Goal: Transaction & Acquisition: Register for event/course

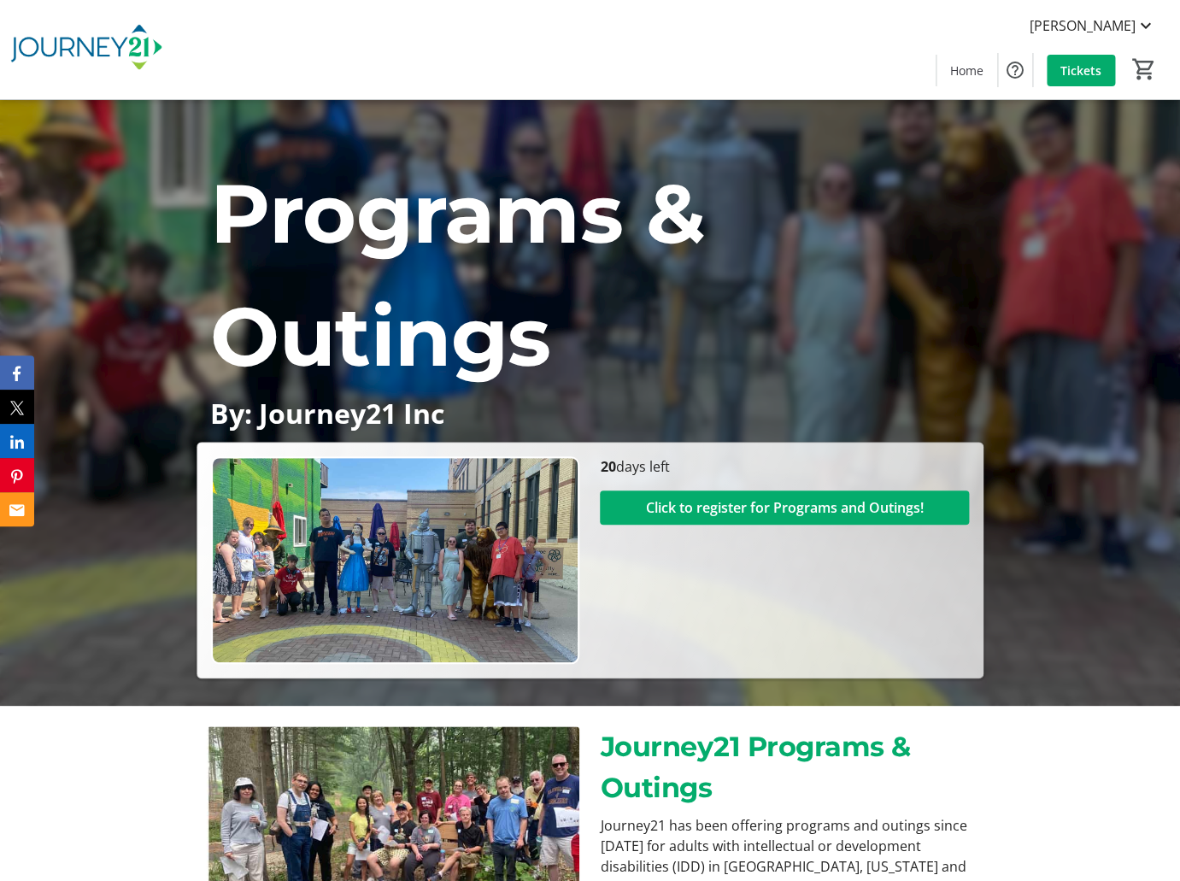
scroll to position [219, 0]
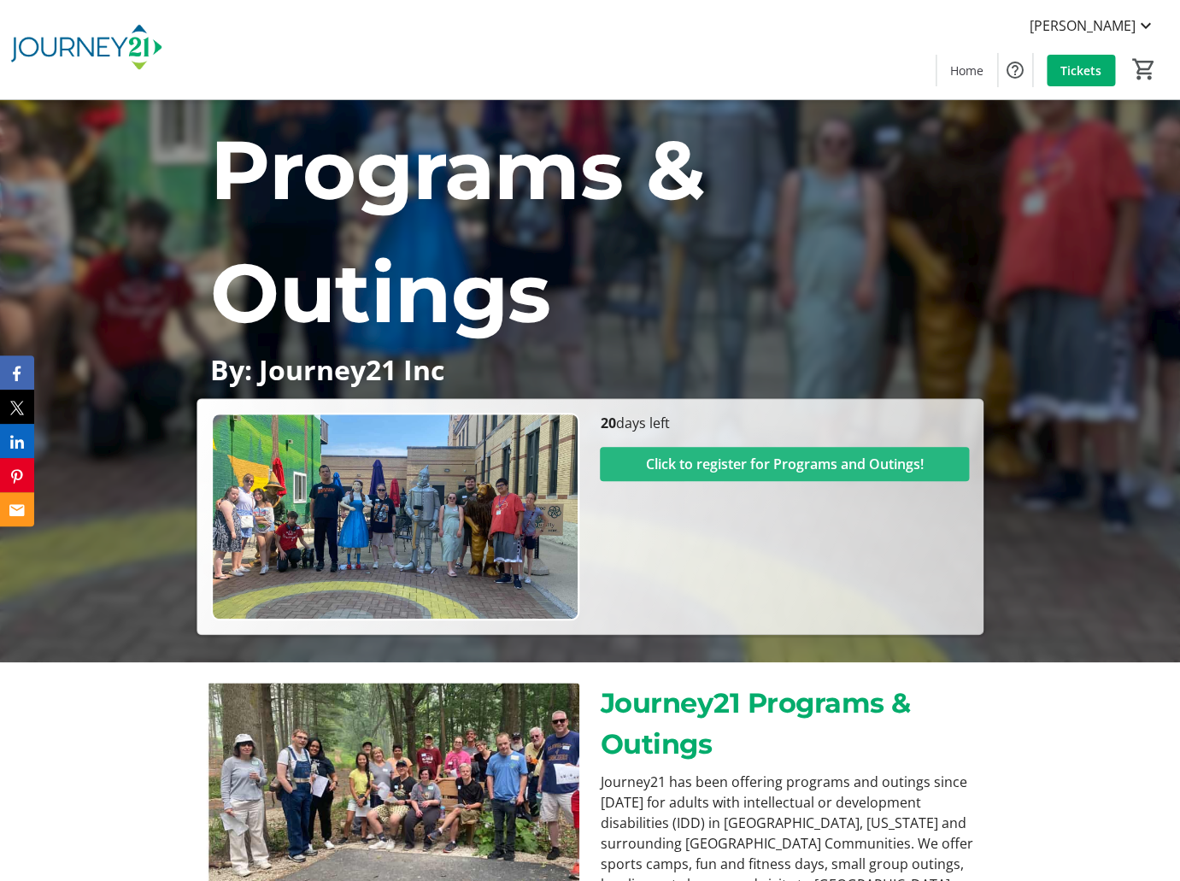
click at [718, 468] on span "Click to register for Programs and Outings!" at bounding box center [785, 464] width 278 height 21
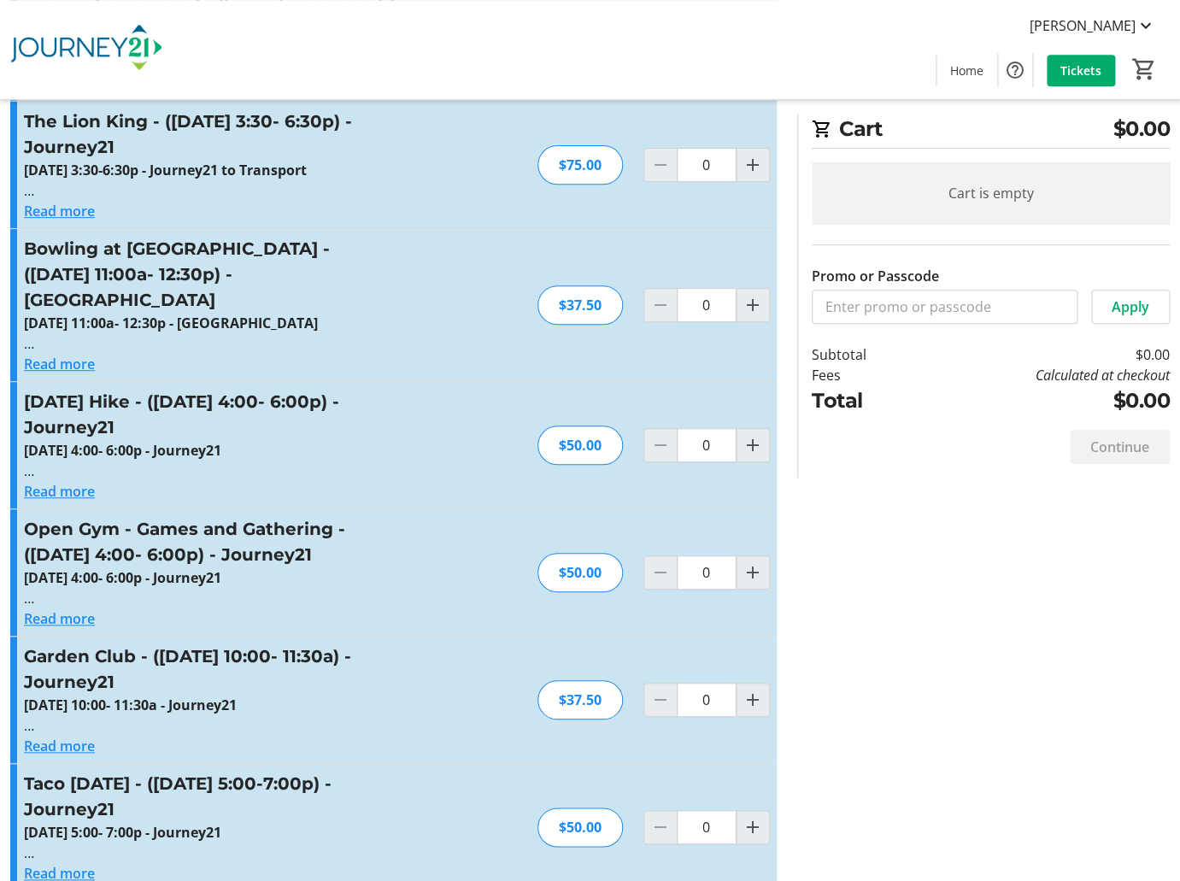
scroll to position [2474, 0]
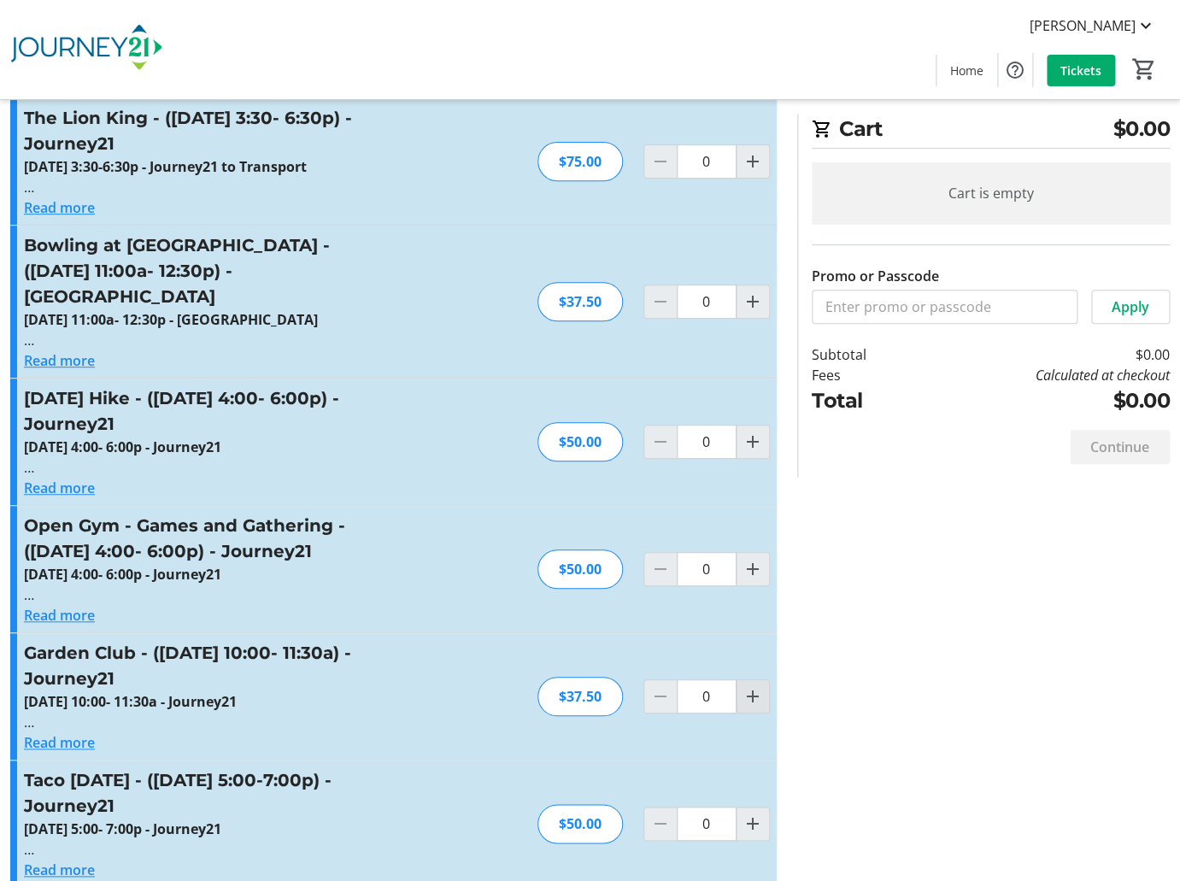
click at [747, 686] on mat-icon "Increment by one" at bounding box center [752, 696] width 21 height 21
type input "1"
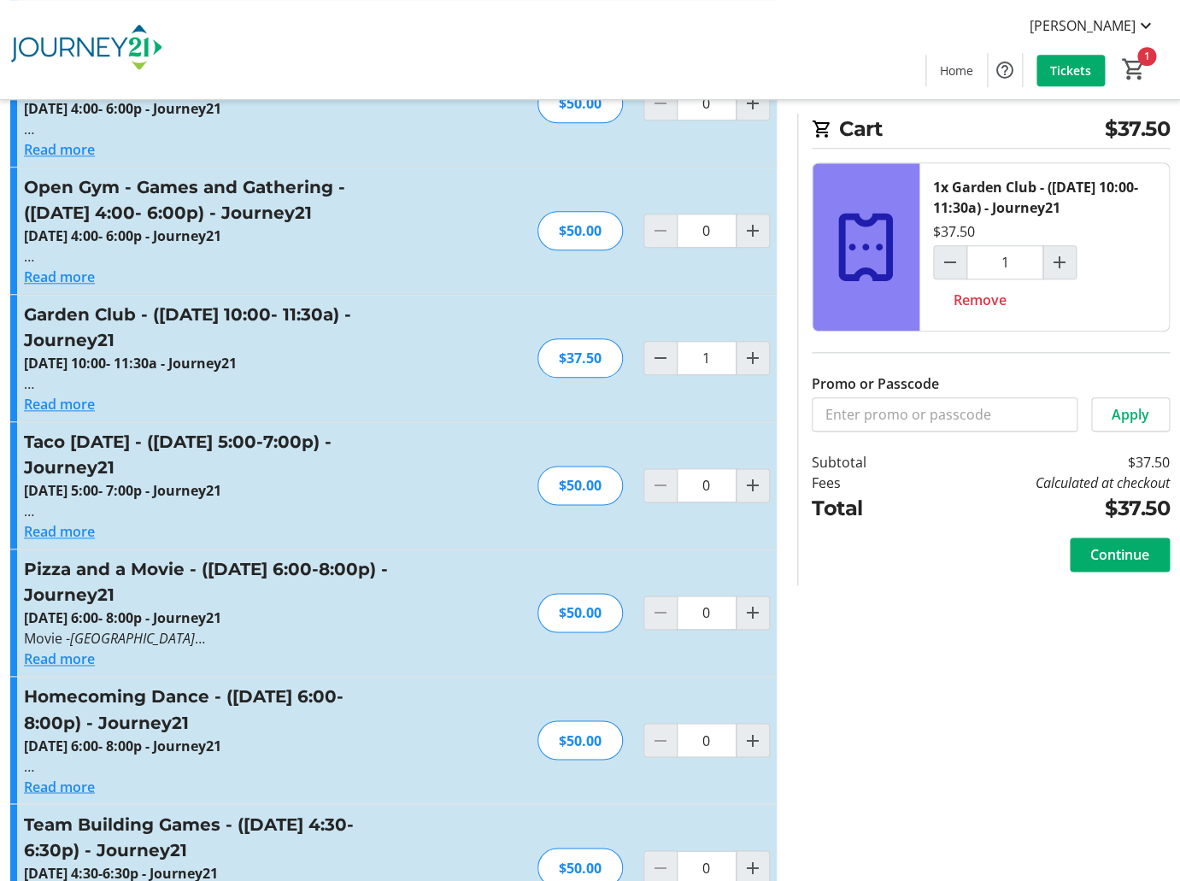
scroll to position [2816, 0]
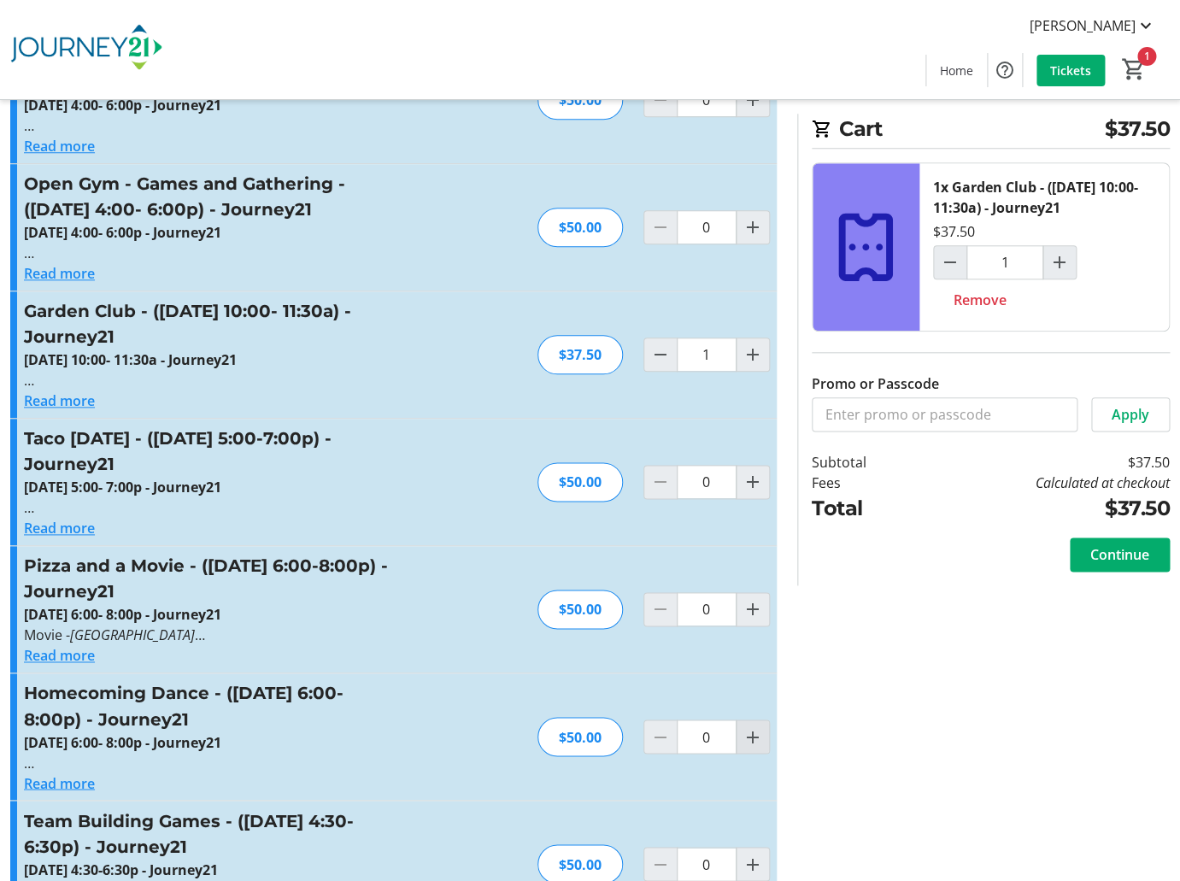
click at [756, 726] on mat-icon "Increment by one" at bounding box center [752, 736] width 21 height 21
type input "1"
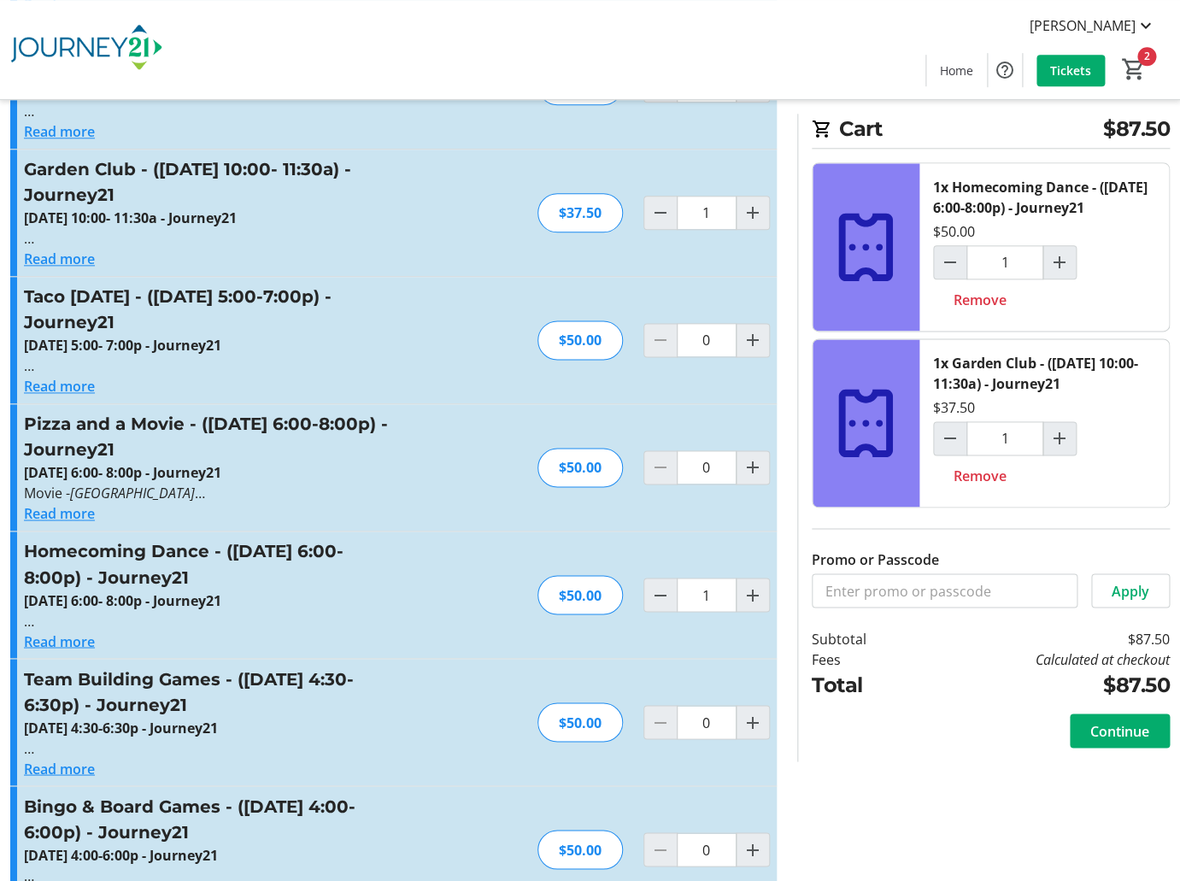
scroll to position [2966, 0]
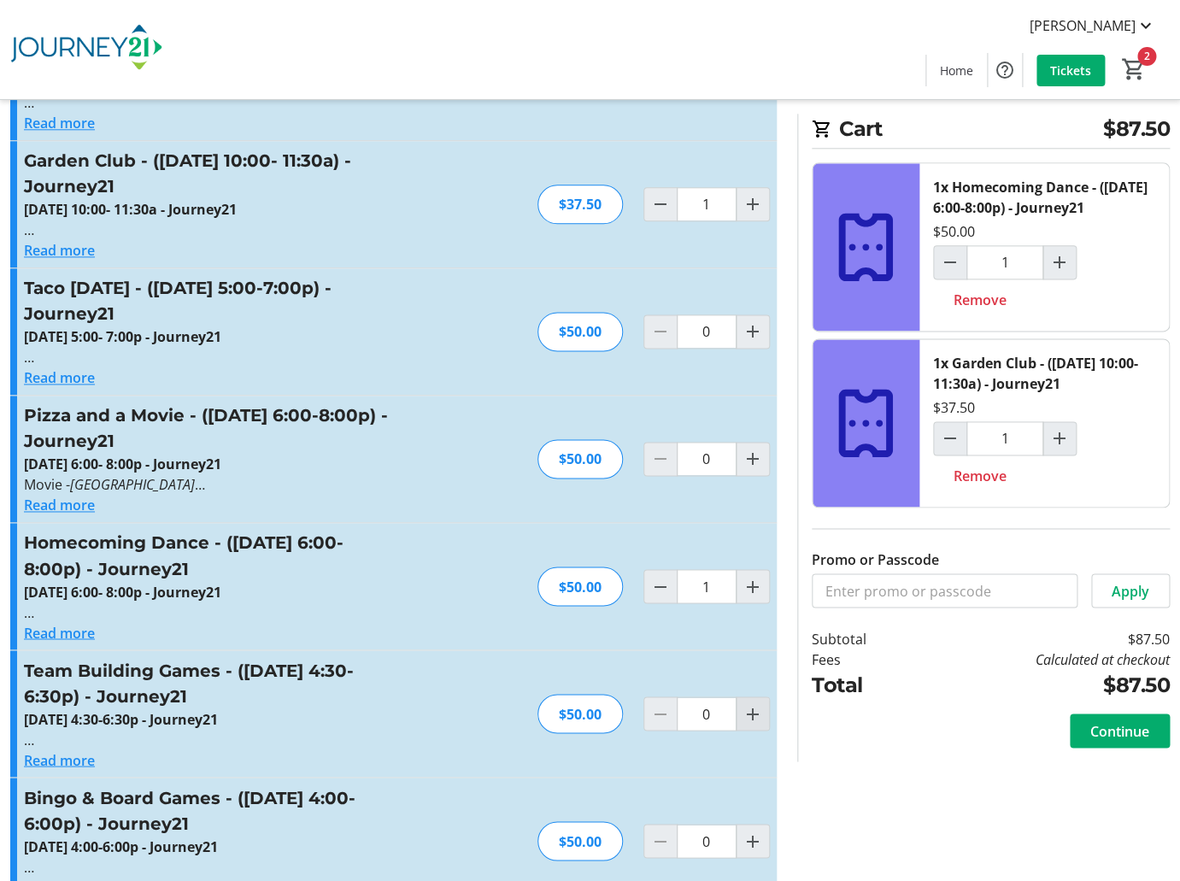
click at [753, 703] on mat-icon "Increment by one" at bounding box center [752, 713] width 21 height 21
type input "1"
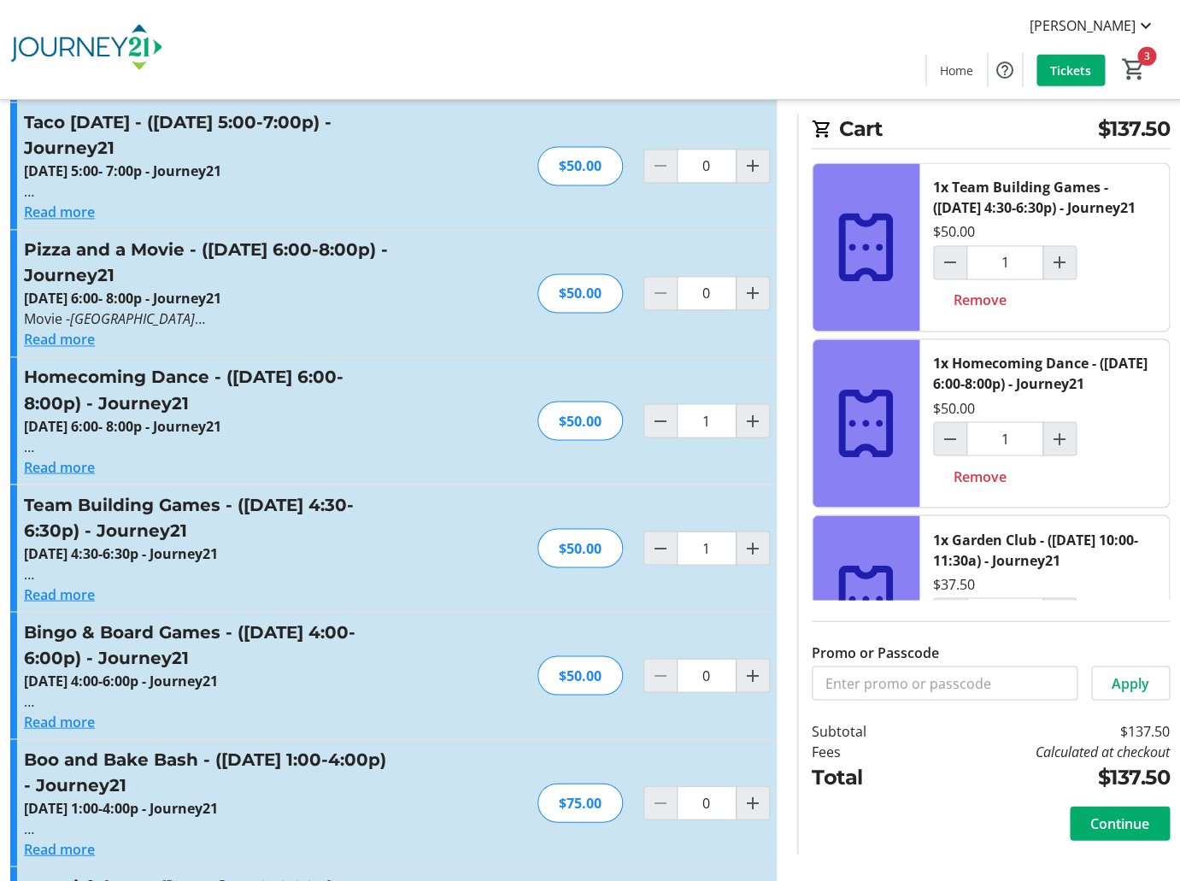
scroll to position [3144, 0]
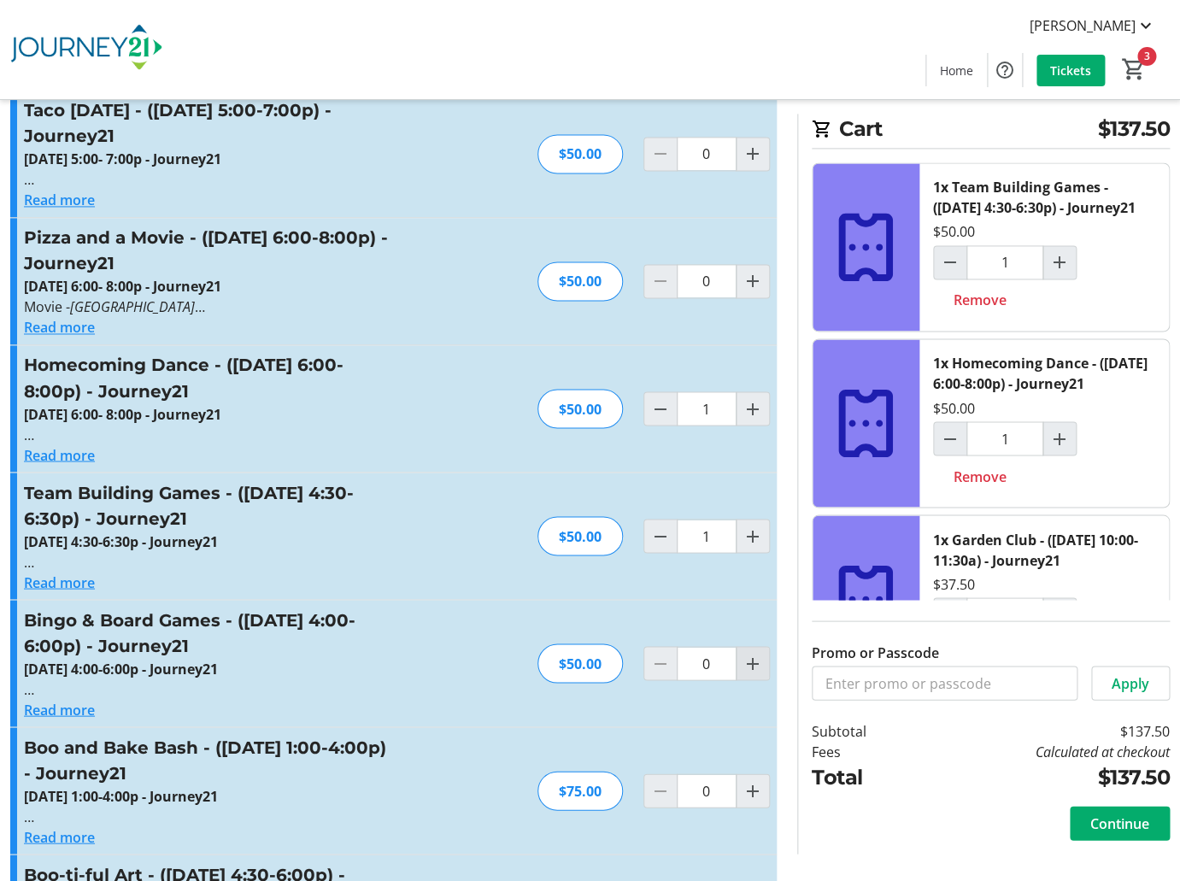
click at [751, 653] on mat-icon "Increment by one" at bounding box center [752, 663] width 21 height 21
type input "1"
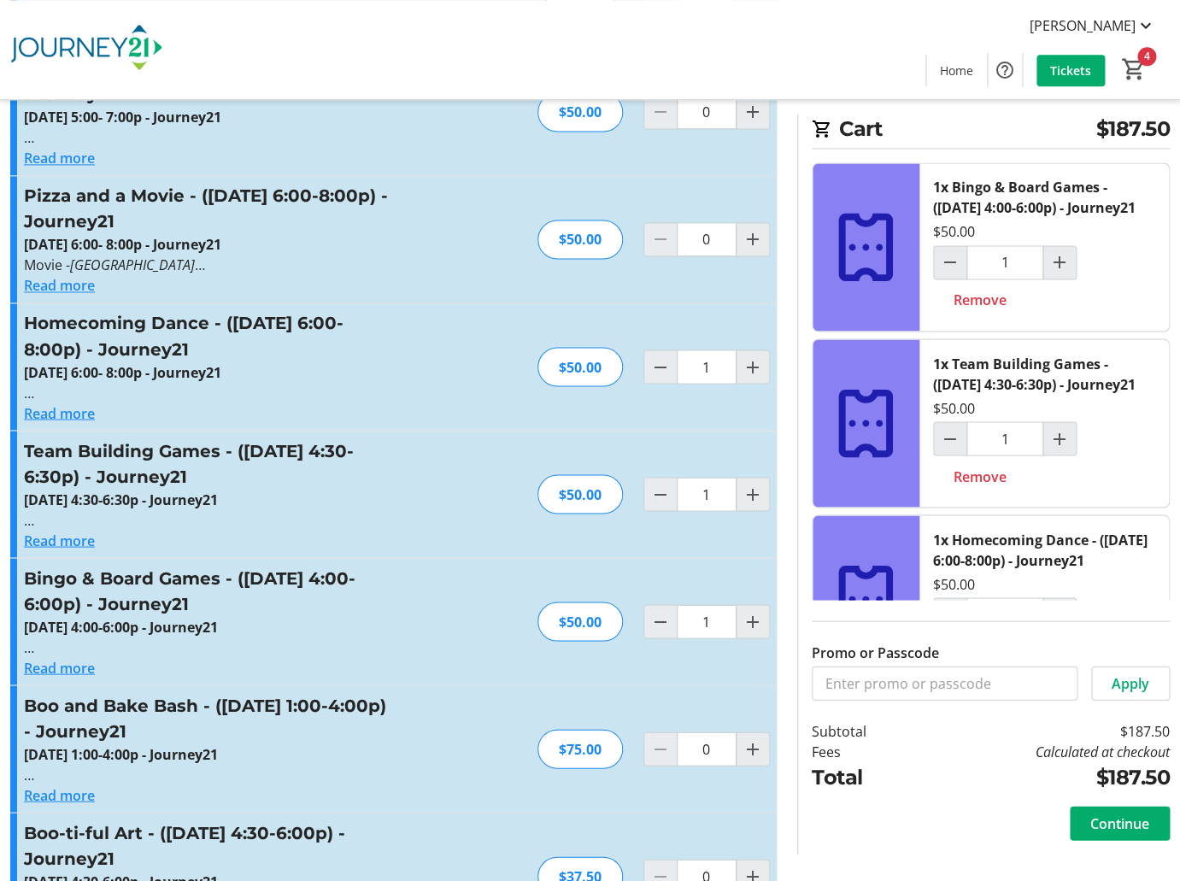
scroll to position [3198, 0]
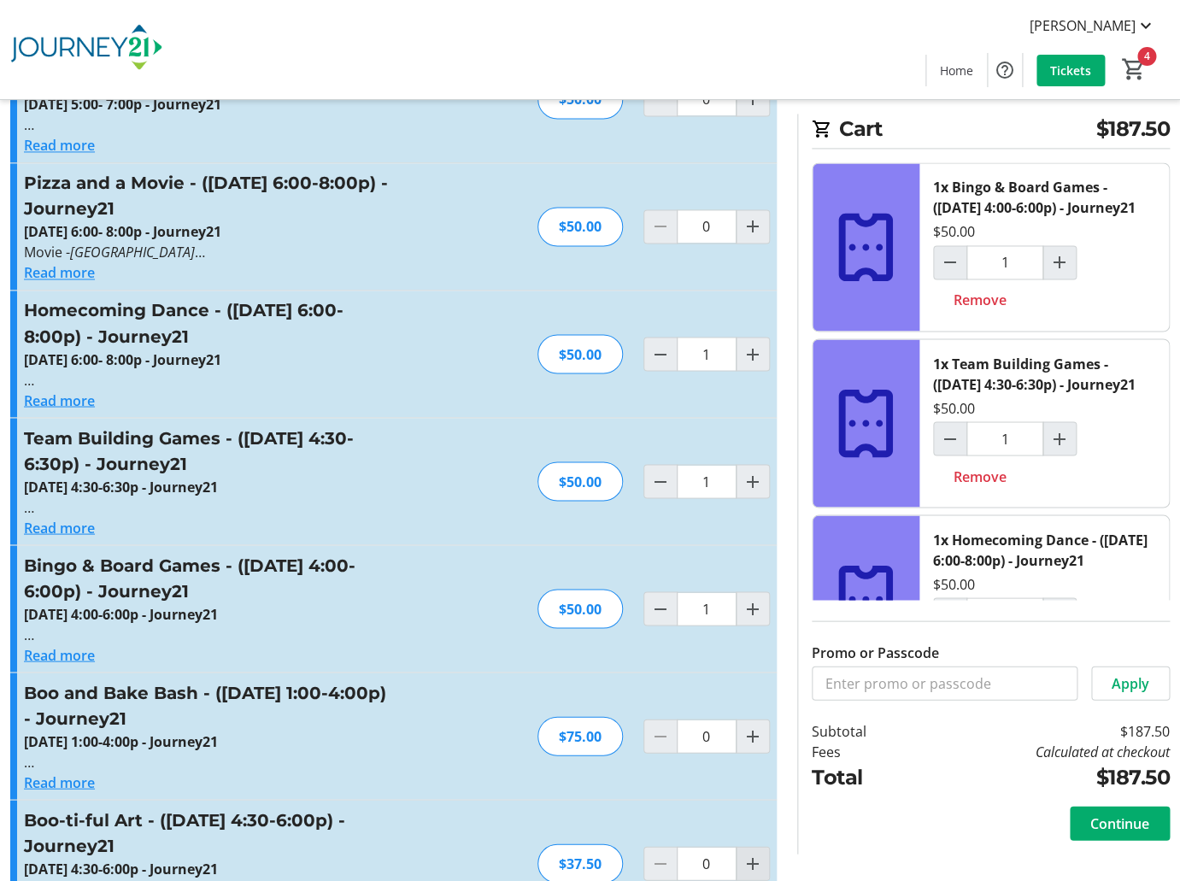
click at [745, 853] on mat-icon "Increment by one" at bounding box center [752, 863] width 21 height 21
type input "1"
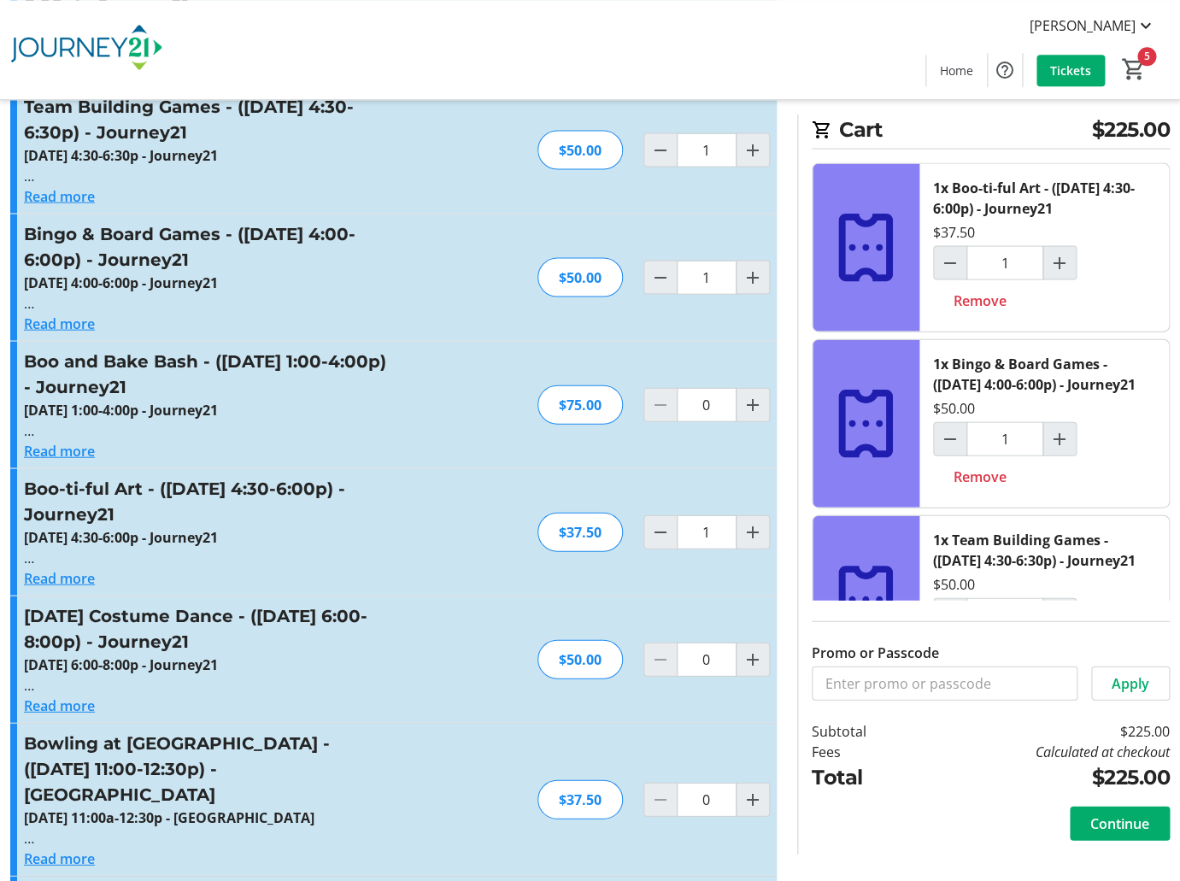
scroll to position [3540, 0]
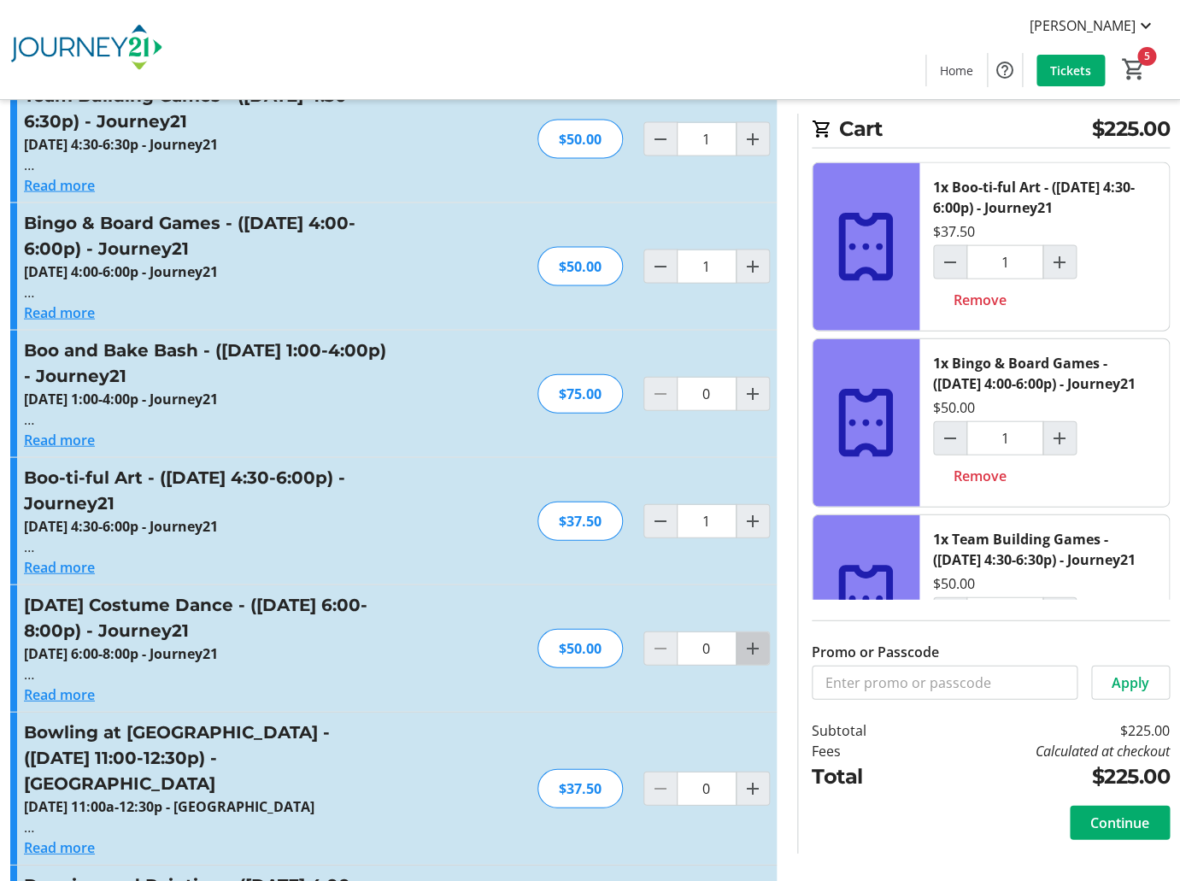
click at [758, 638] on mat-icon "Increment by one" at bounding box center [752, 648] width 21 height 21
type input "1"
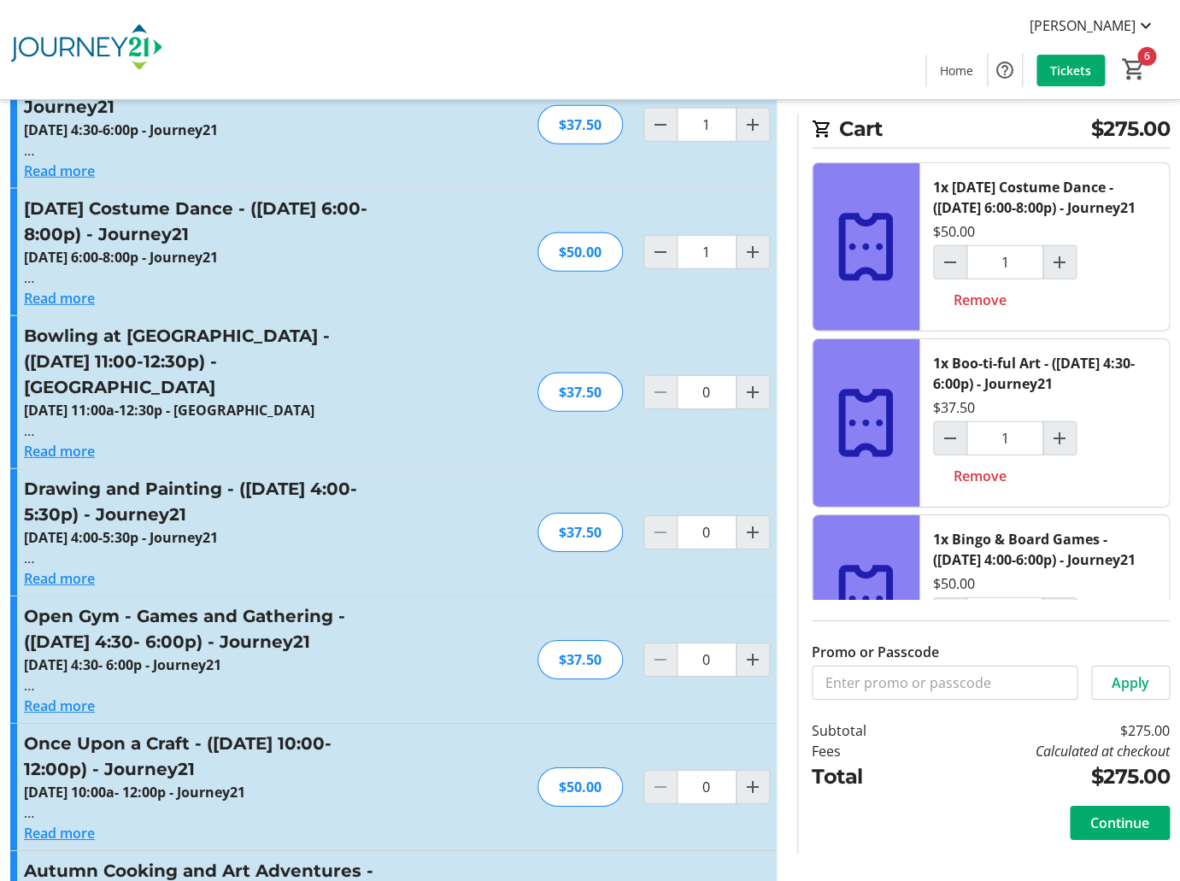
scroll to position [3950, 0]
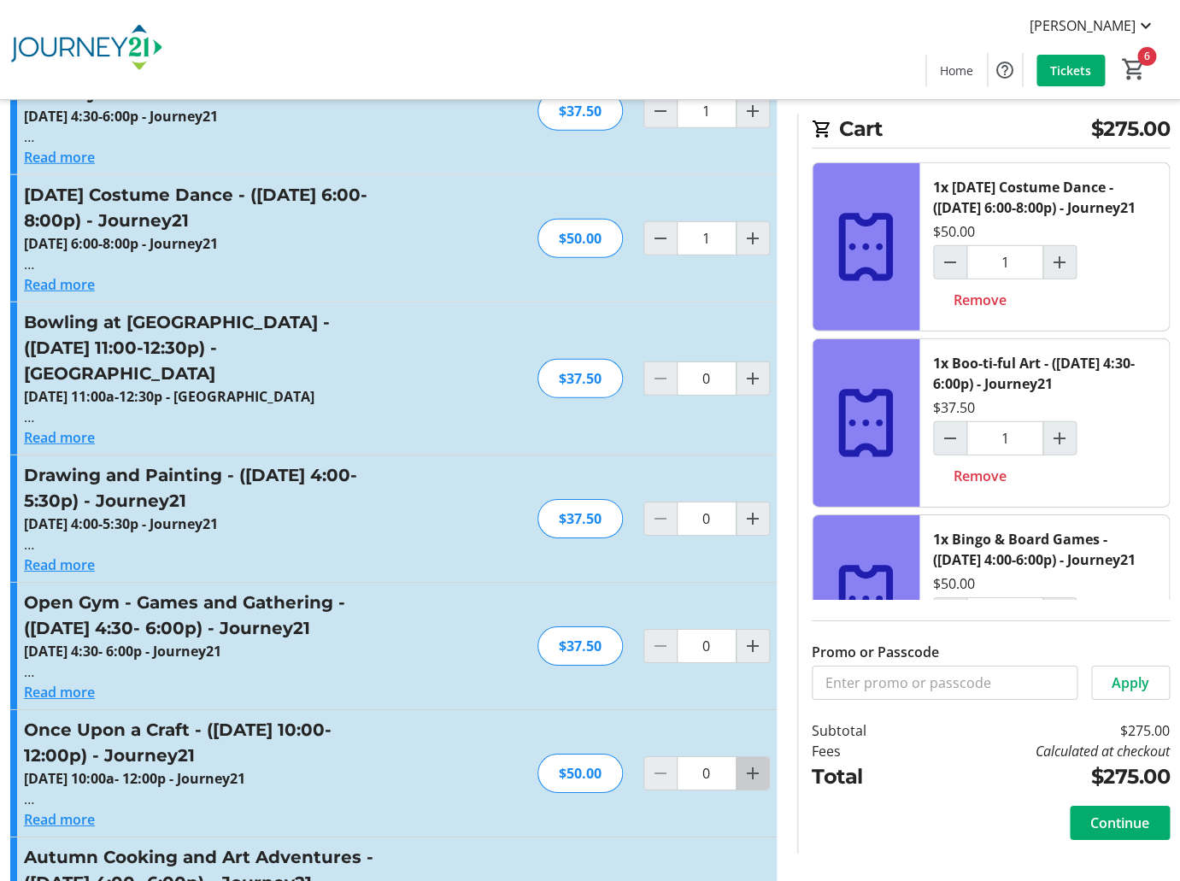
click at [754, 763] on mat-icon "Increment by one" at bounding box center [752, 773] width 21 height 21
type input "1"
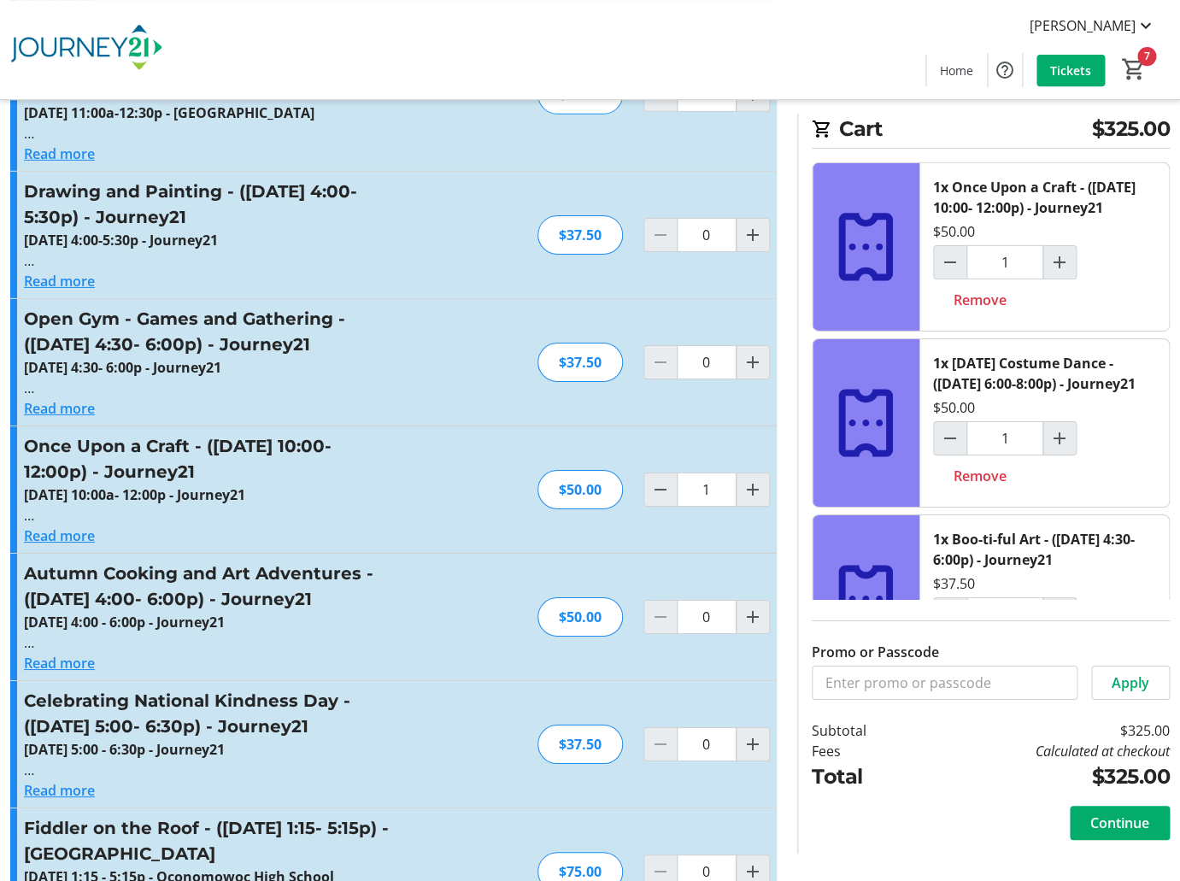
scroll to position [4237, 0]
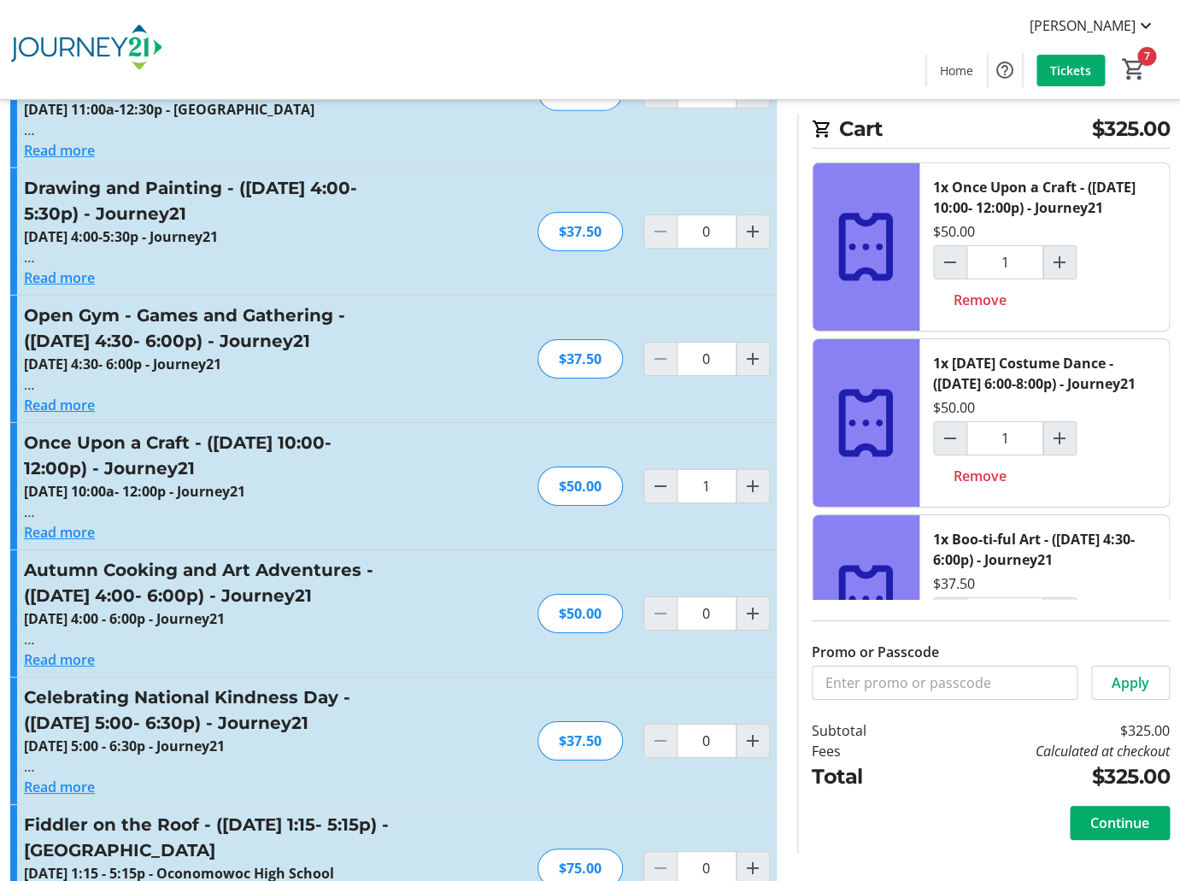
click at [63, 776] on button "Read more" at bounding box center [59, 786] width 71 height 21
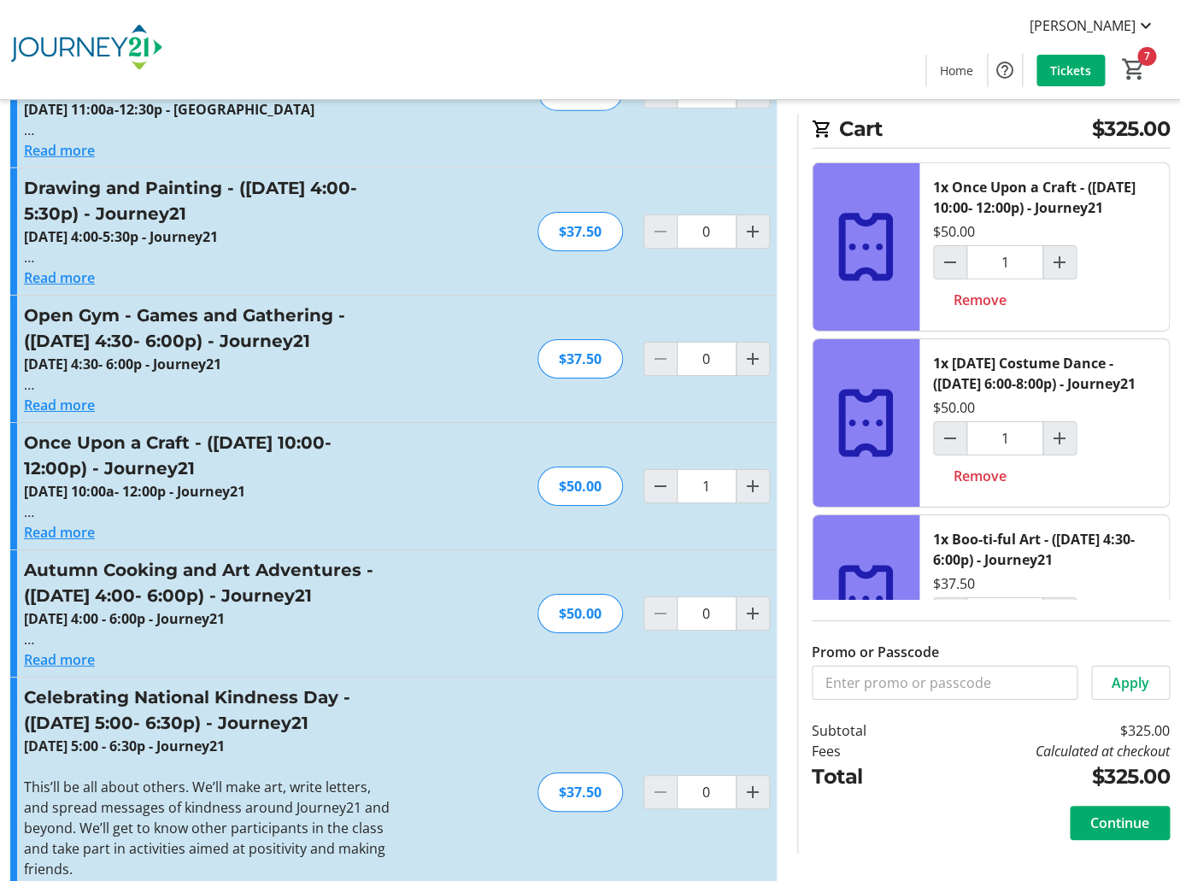
click at [67, 879] on button "Read less" at bounding box center [54, 889] width 61 height 21
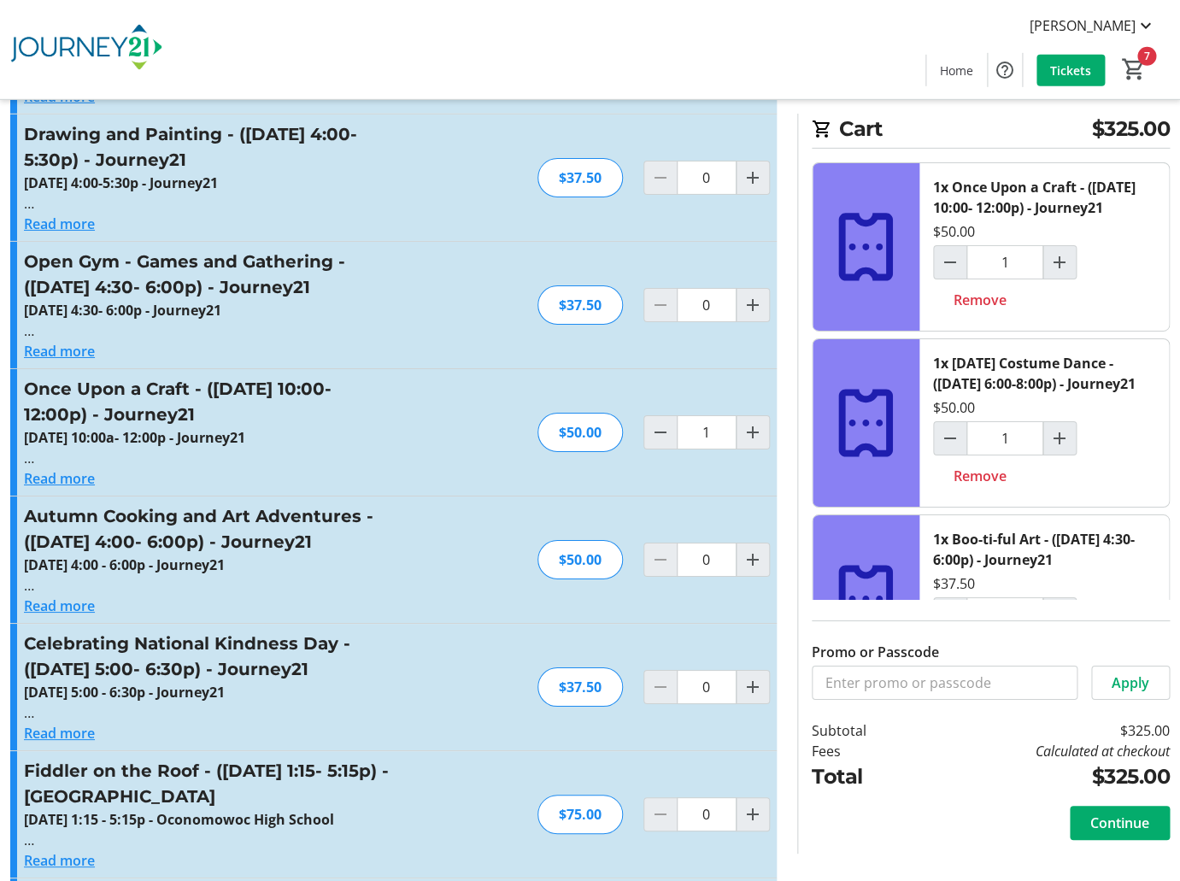
scroll to position [4292, 0]
click at [747, 676] on mat-icon "Increment by one" at bounding box center [752, 686] width 21 height 21
type input "1"
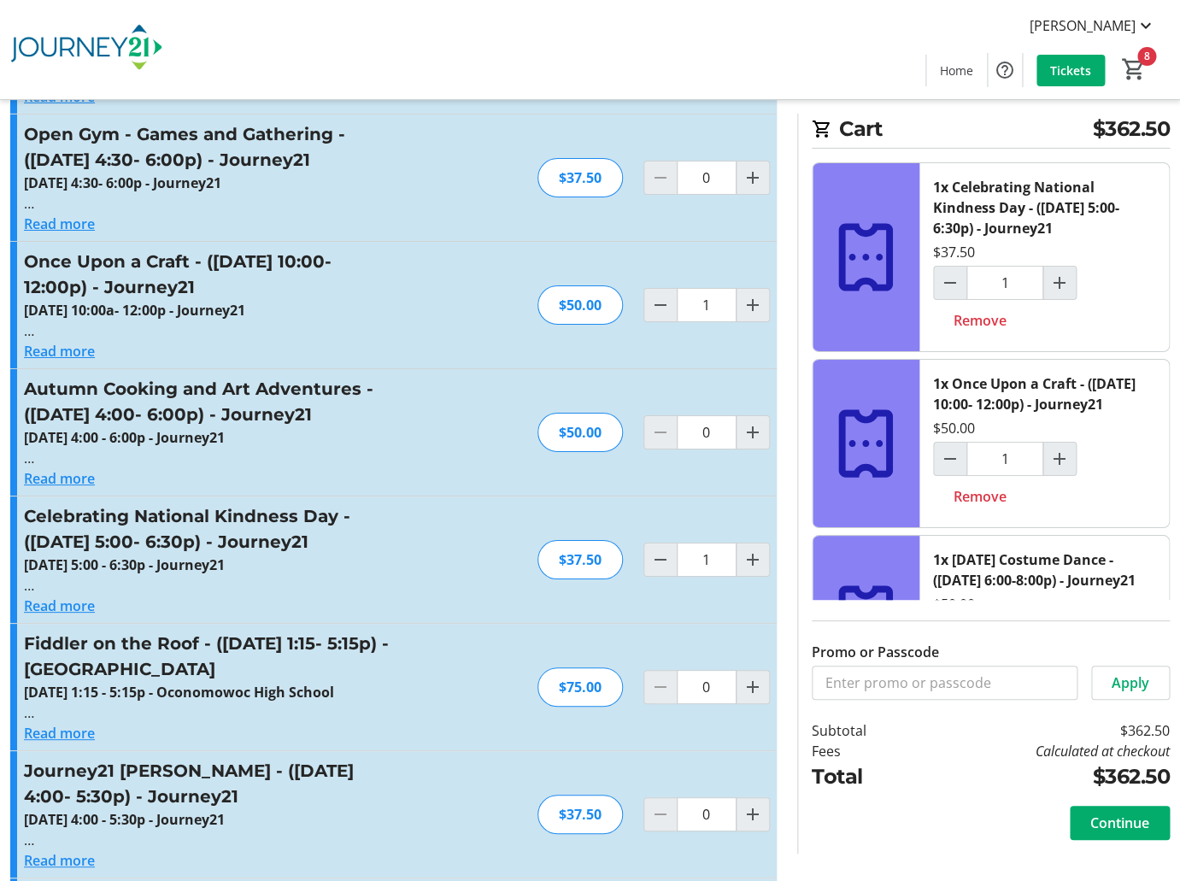
scroll to position [4428, 0]
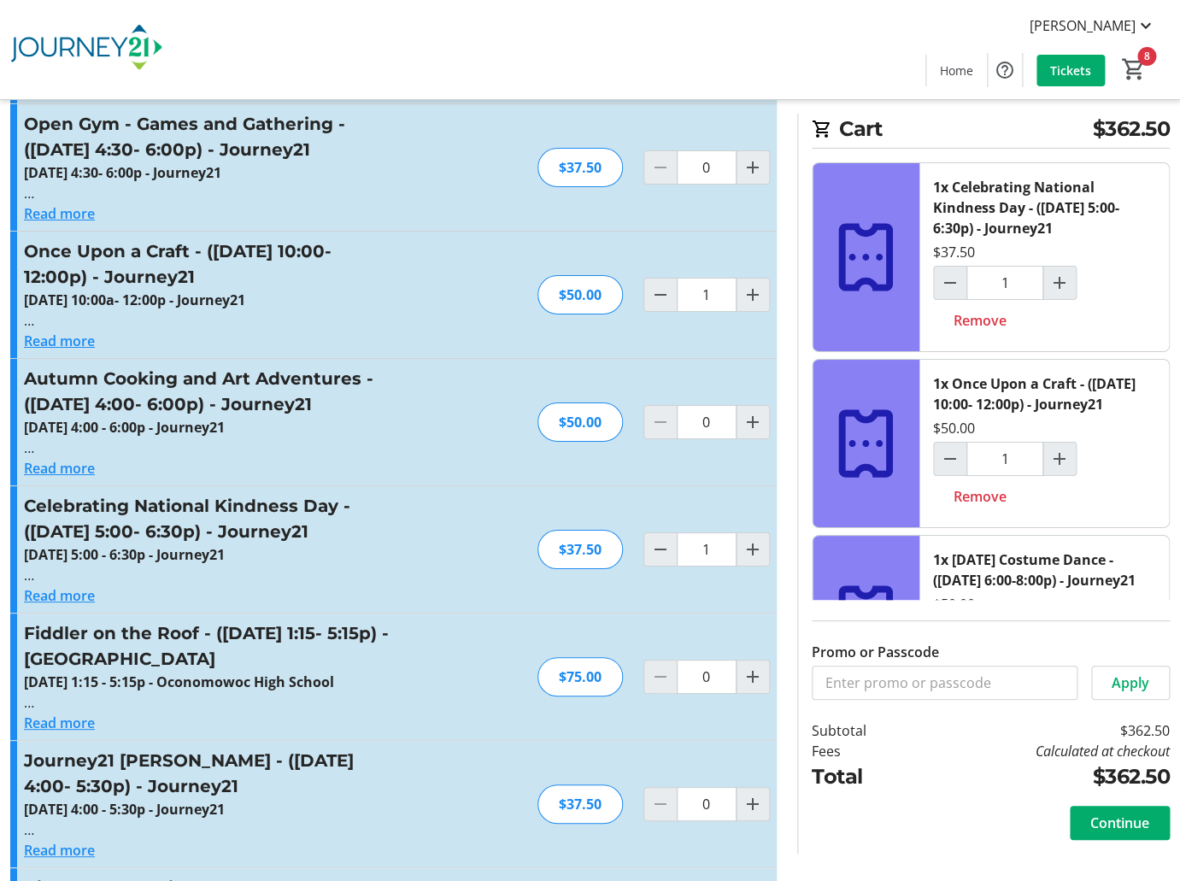
click at [67, 712] on button "Read more" at bounding box center [59, 722] width 71 height 21
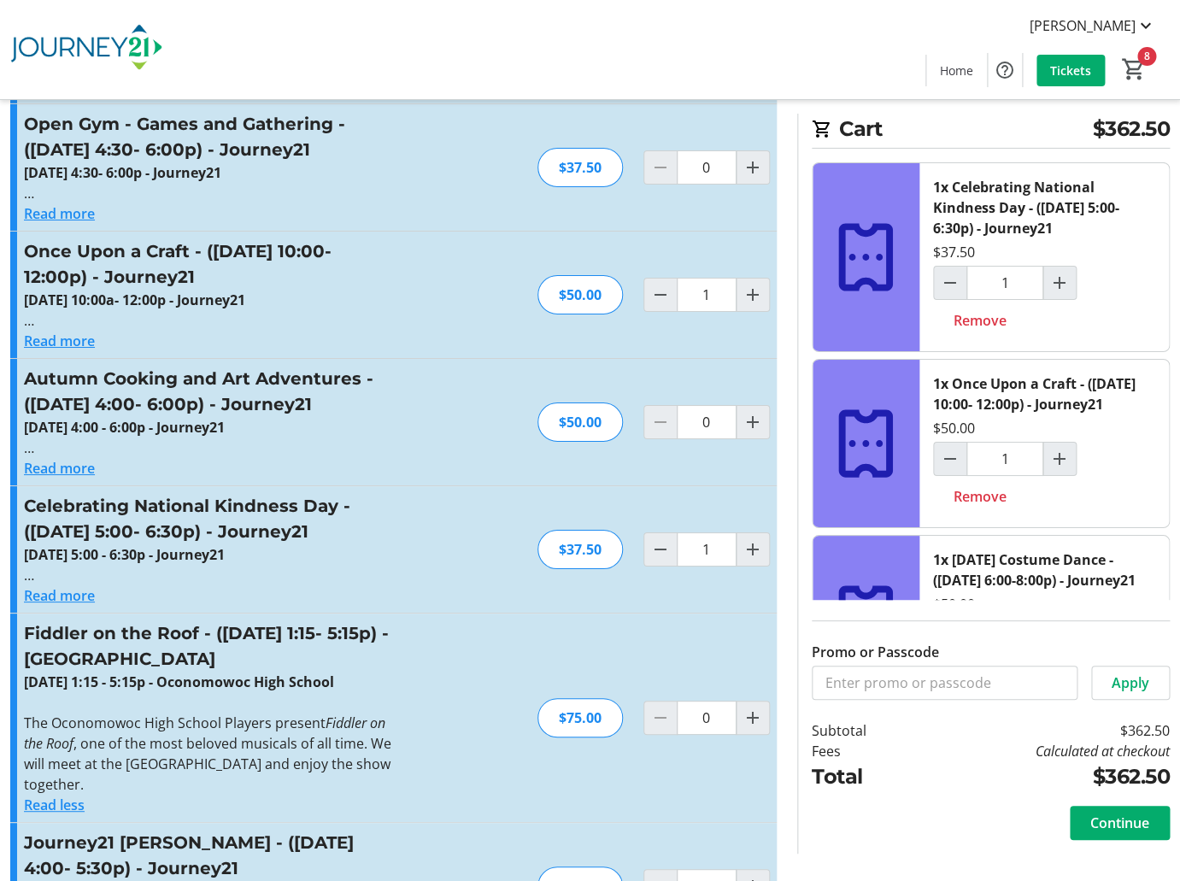
click at [399, 623] on div "Fiddler on the Roof - ([DATE] 1:15- 5:15p) -Oconomowoc High School [DATE] 1:15 …" at bounding box center [393, 717] width 766 height 208
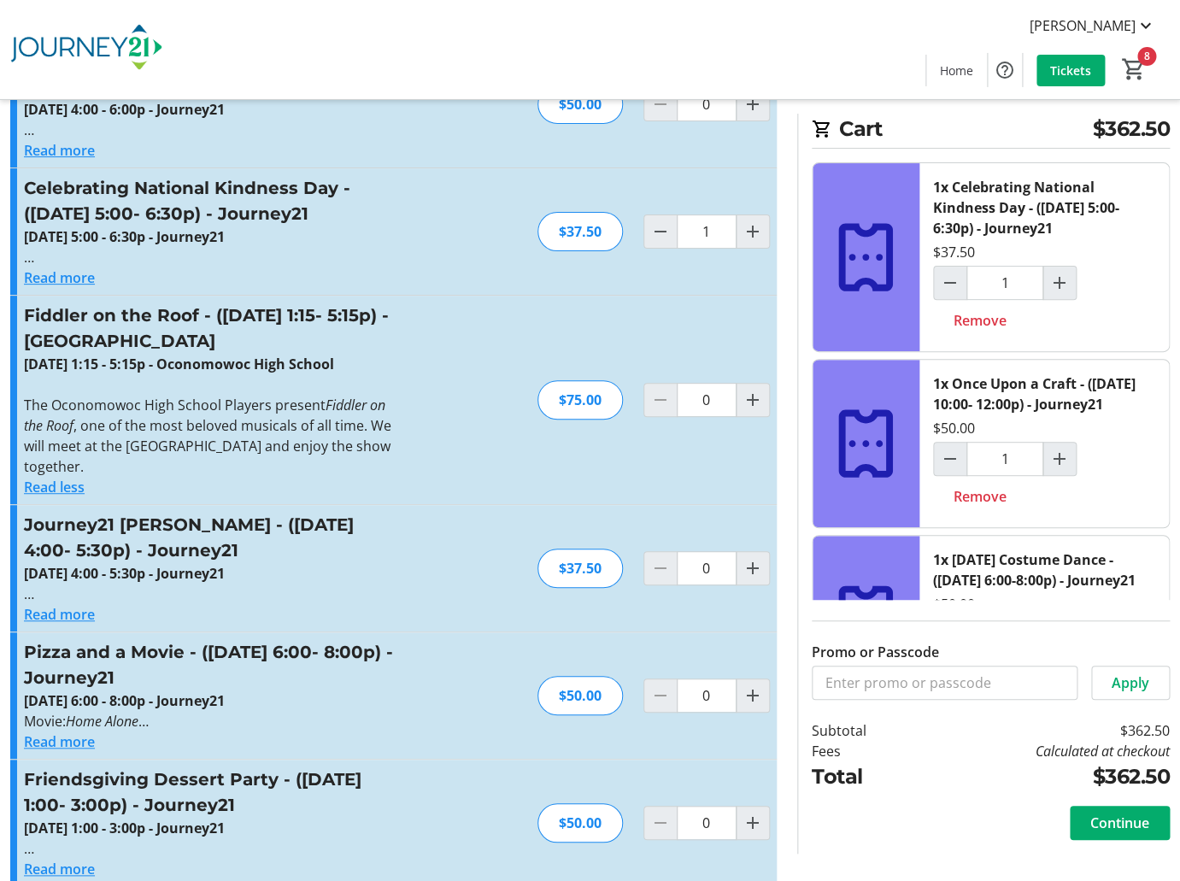
scroll to position [4743, 0]
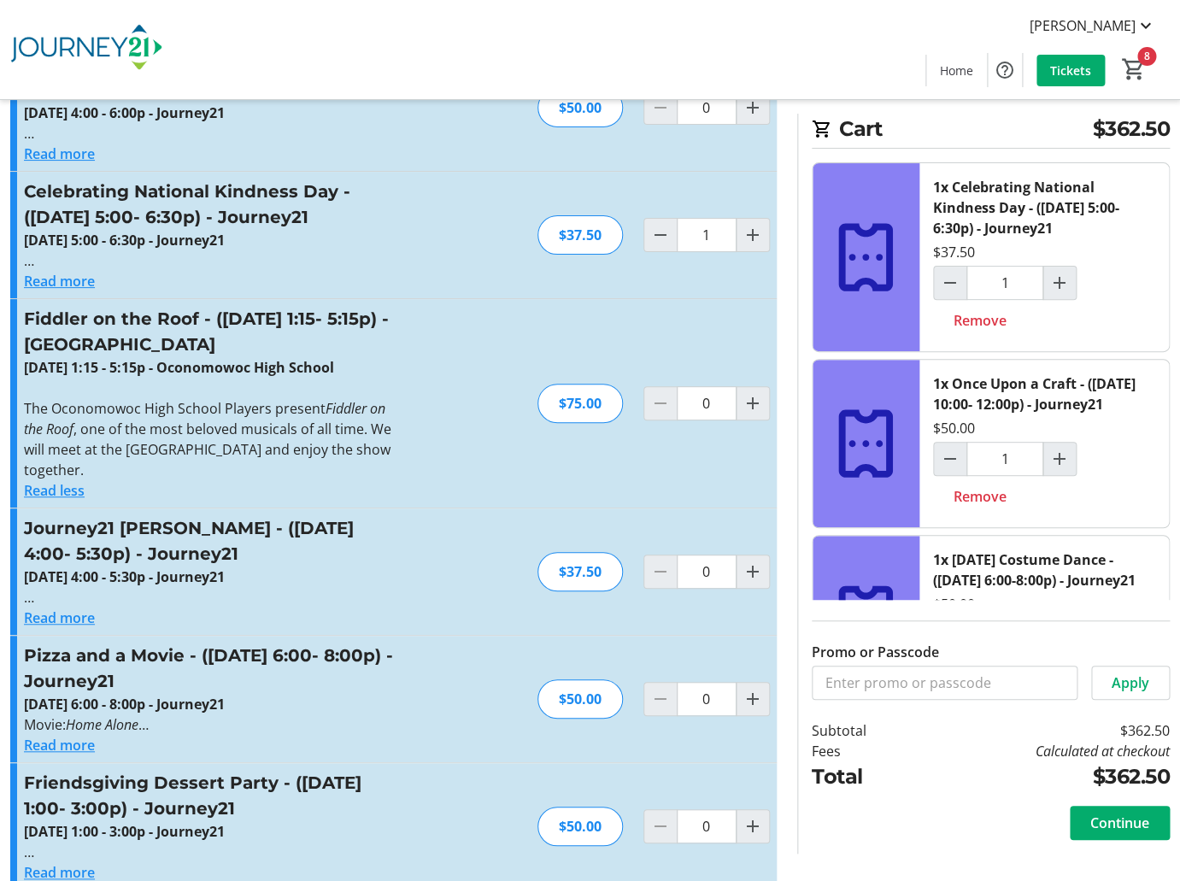
click at [83, 735] on button "Read more" at bounding box center [59, 745] width 71 height 21
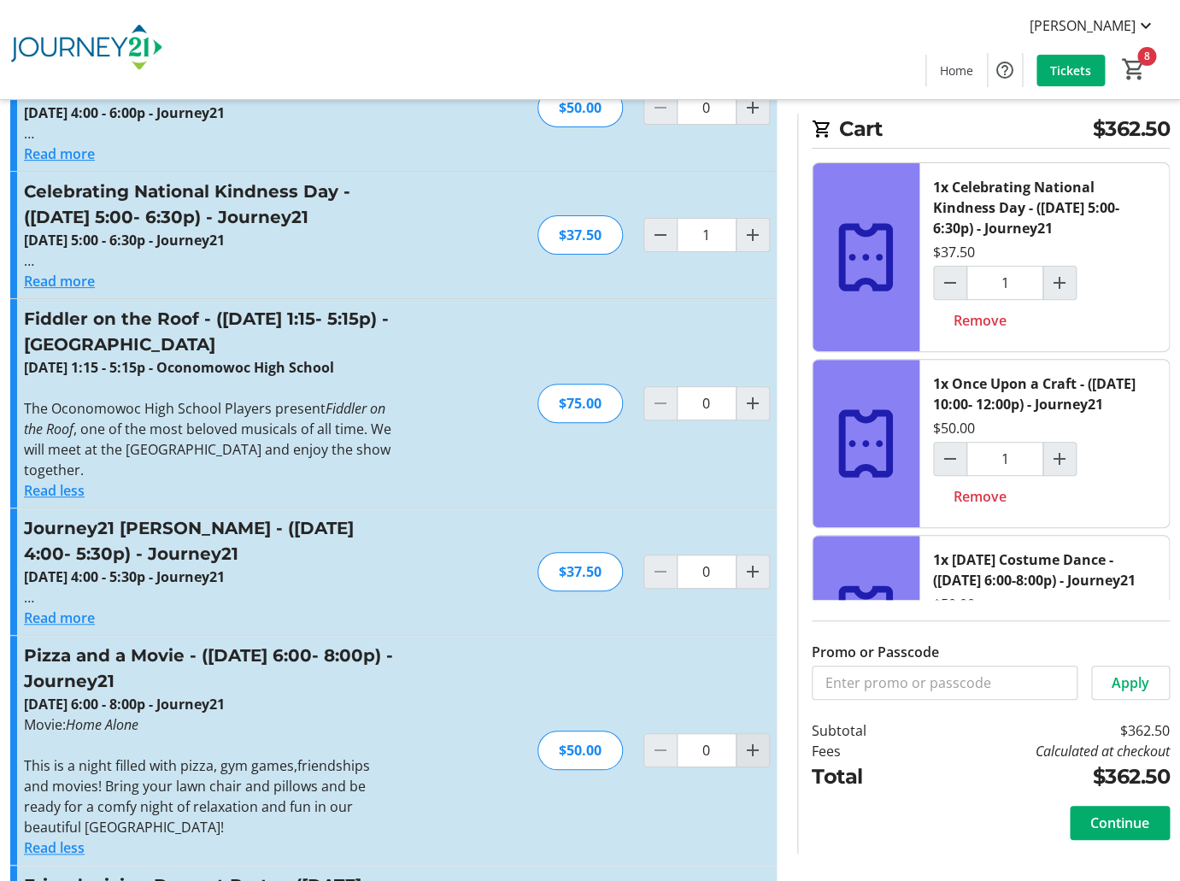
click at [751, 740] on mat-icon "Increment by one" at bounding box center [752, 750] width 21 height 21
type input "1"
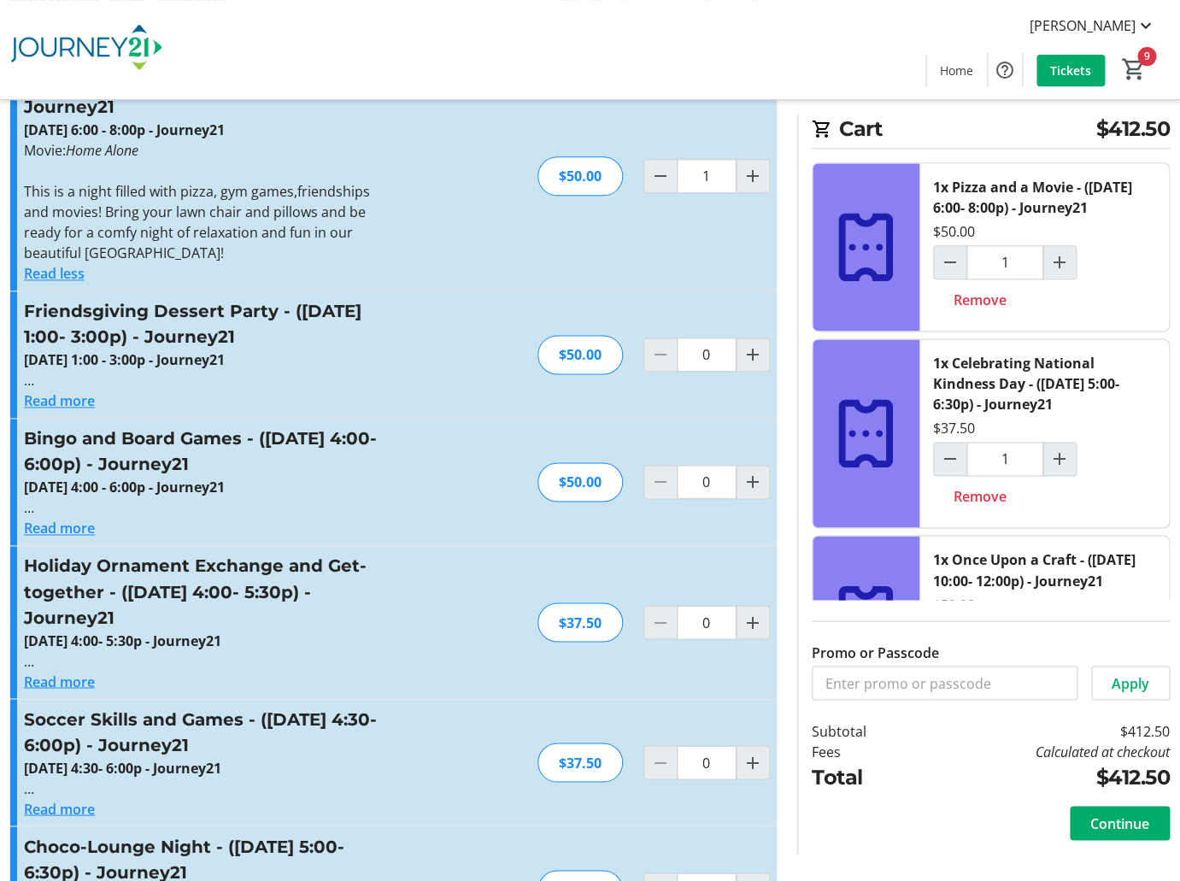
scroll to position [5330, 0]
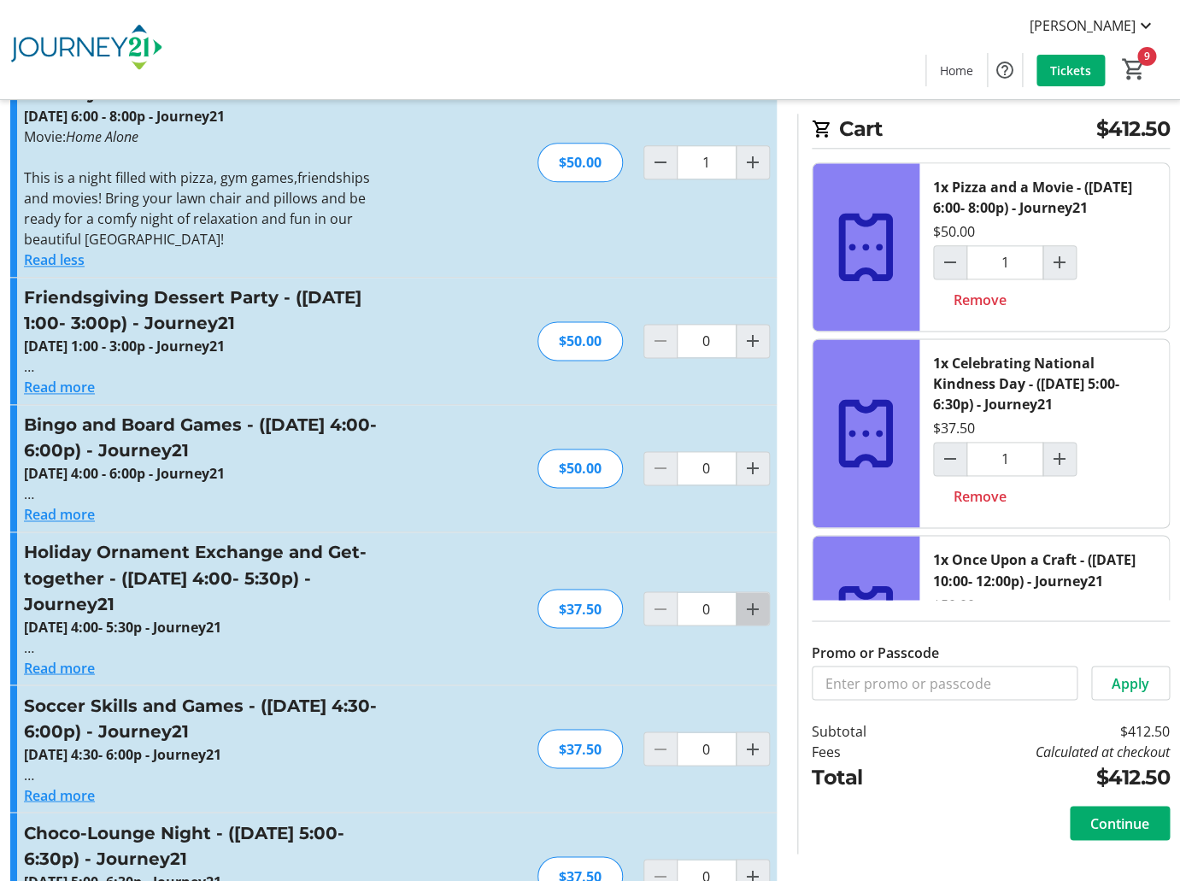
click at [748, 598] on mat-icon "Increment by one" at bounding box center [752, 608] width 21 height 21
type input "1"
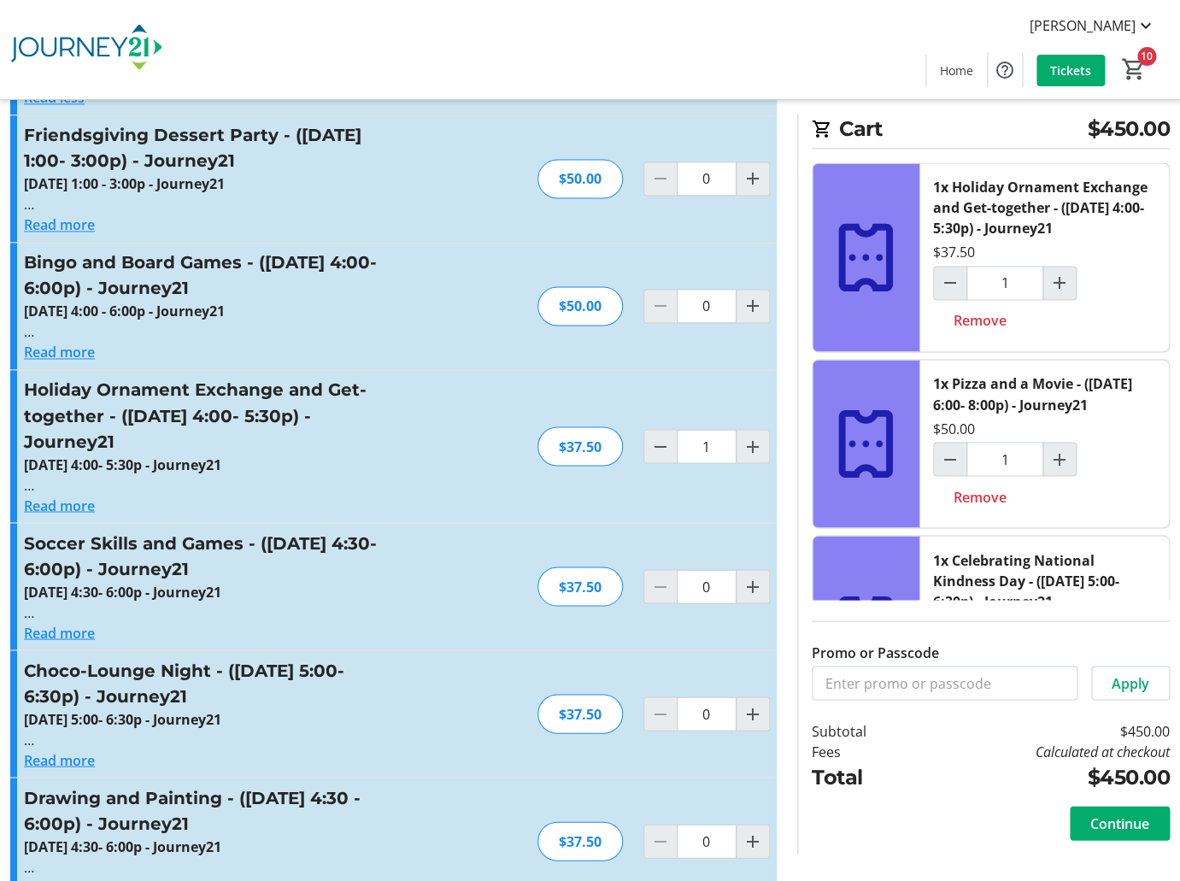
scroll to position [5494, 0]
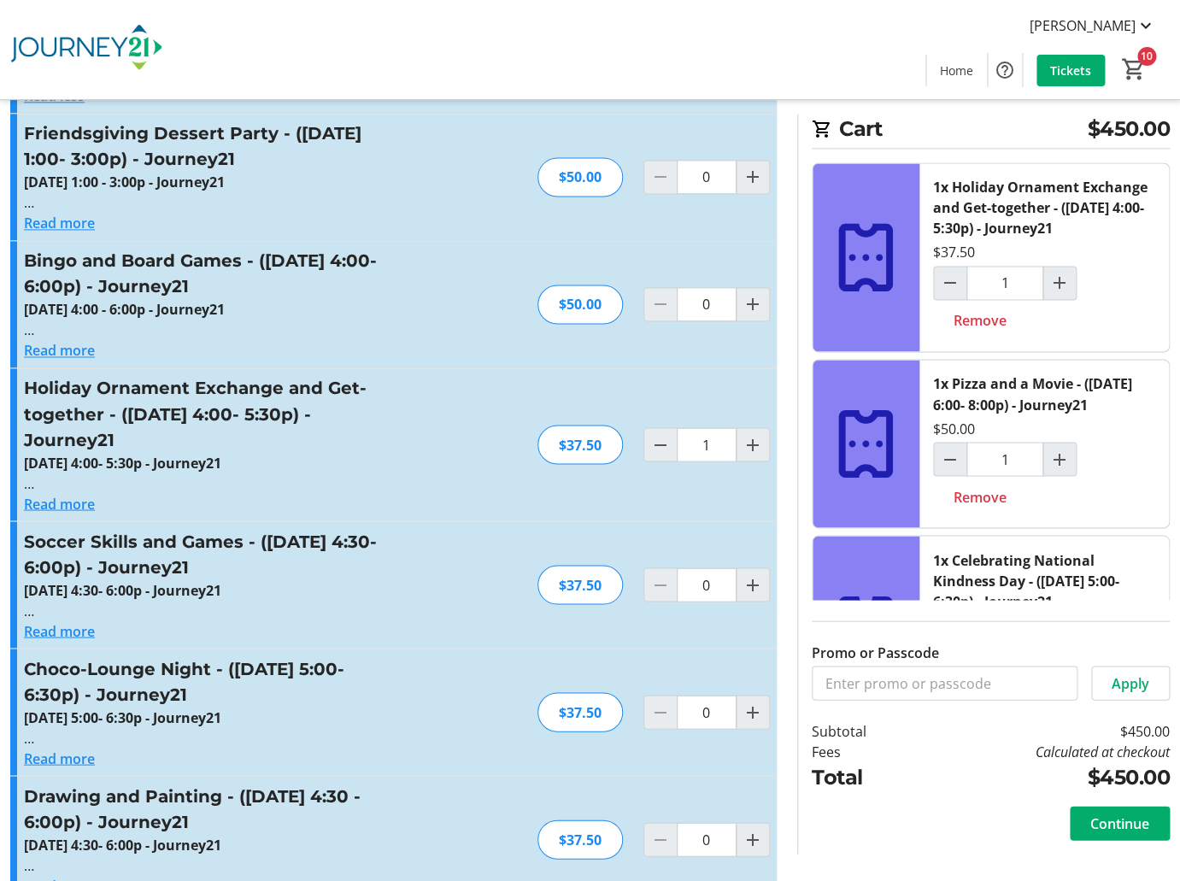
click at [63, 747] on button "Read more" at bounding box center [59, 757] width 71 height 21
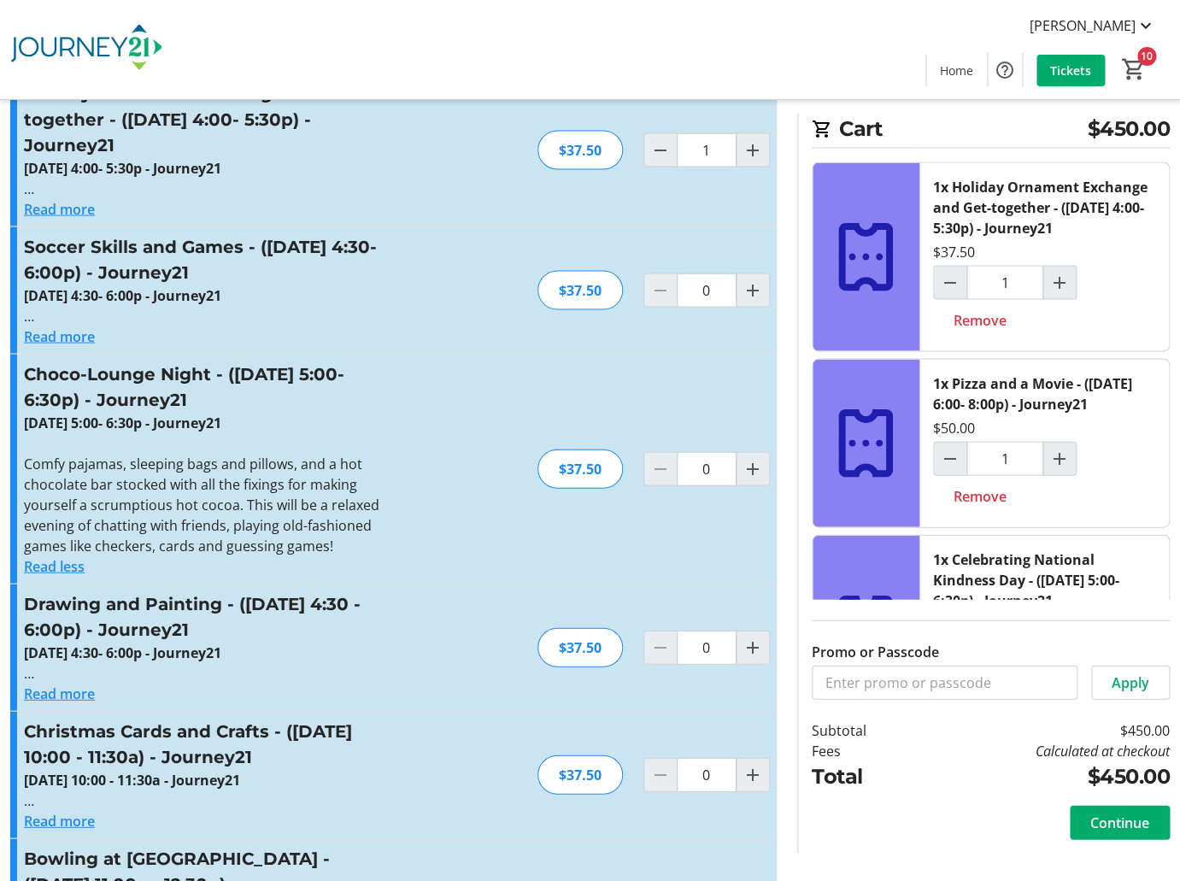
scroll to position [5795, 0]
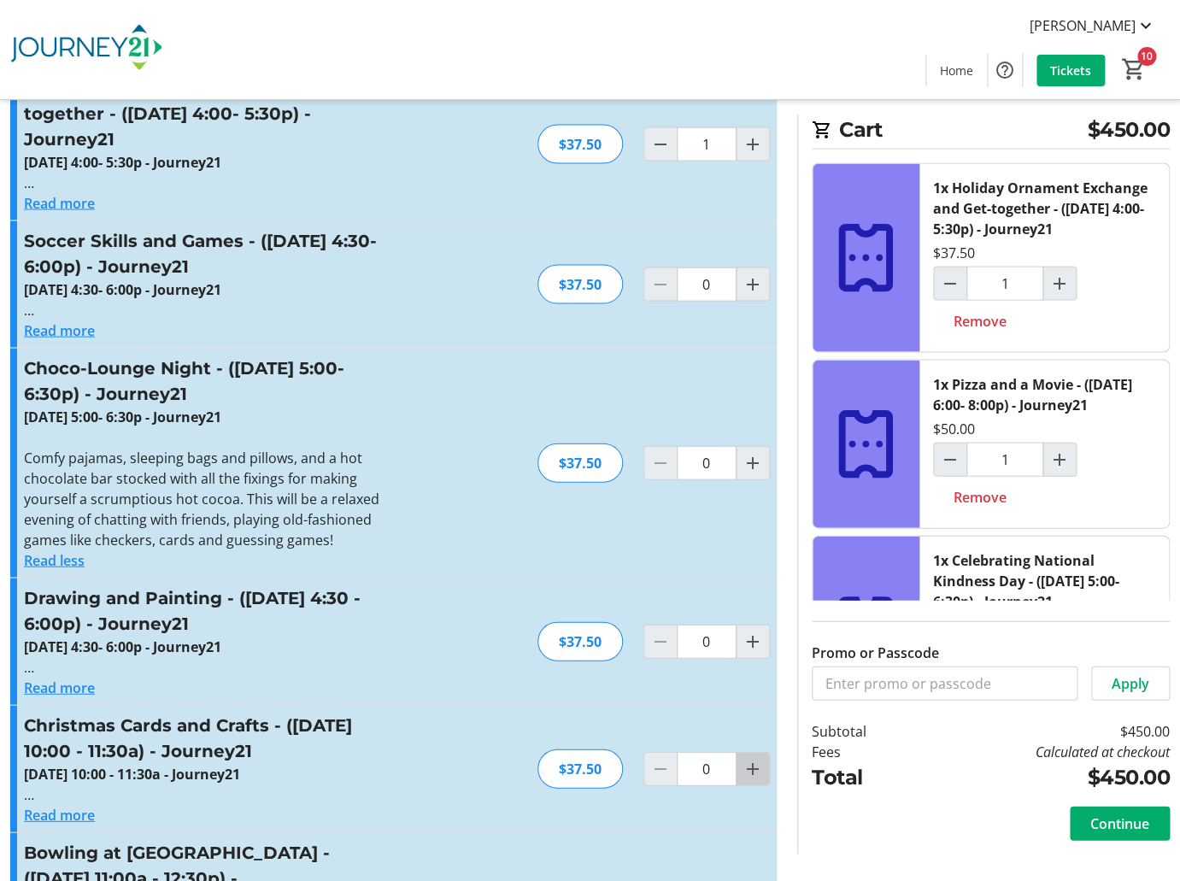
click at [754, 758] on mat-icon "Increment by one" at bounding box center [752, 768] width 21 height 21
type input "1"
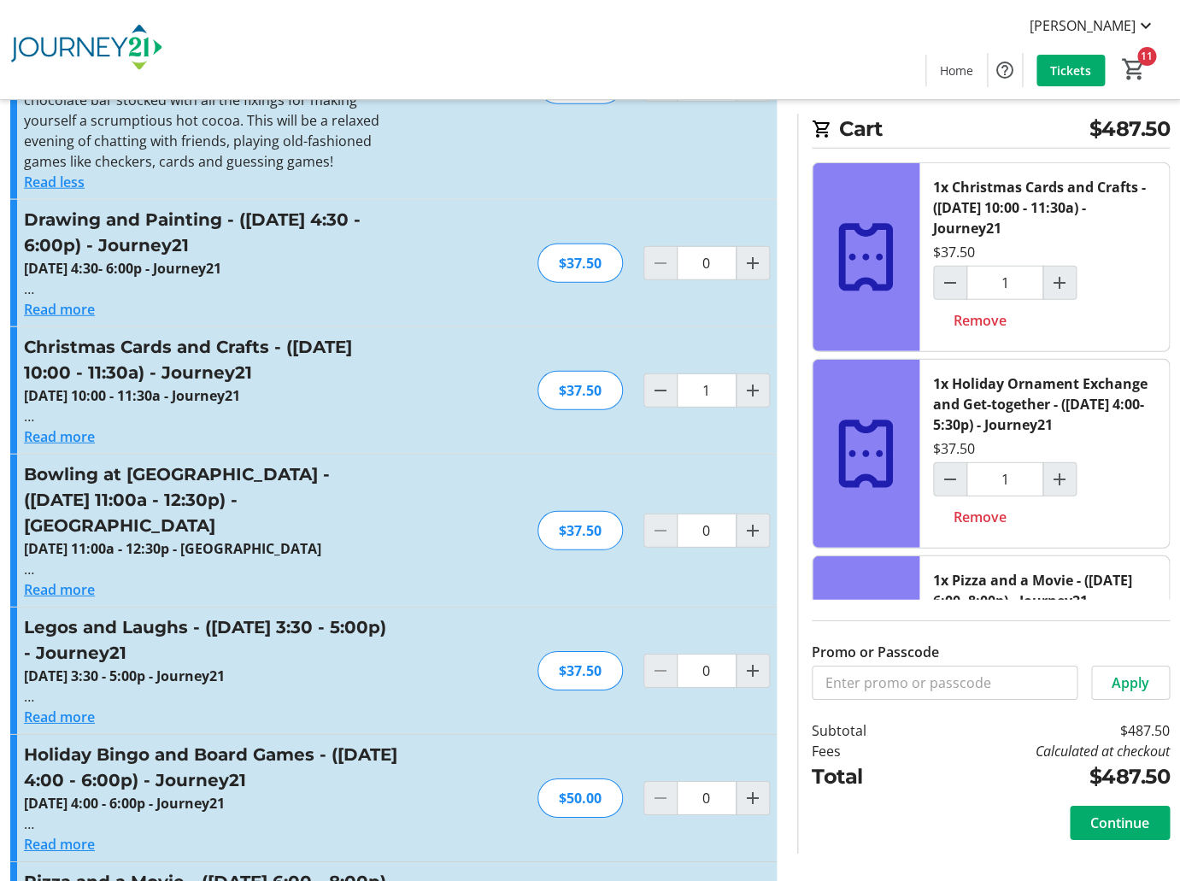
scroll to position [6178, 0]
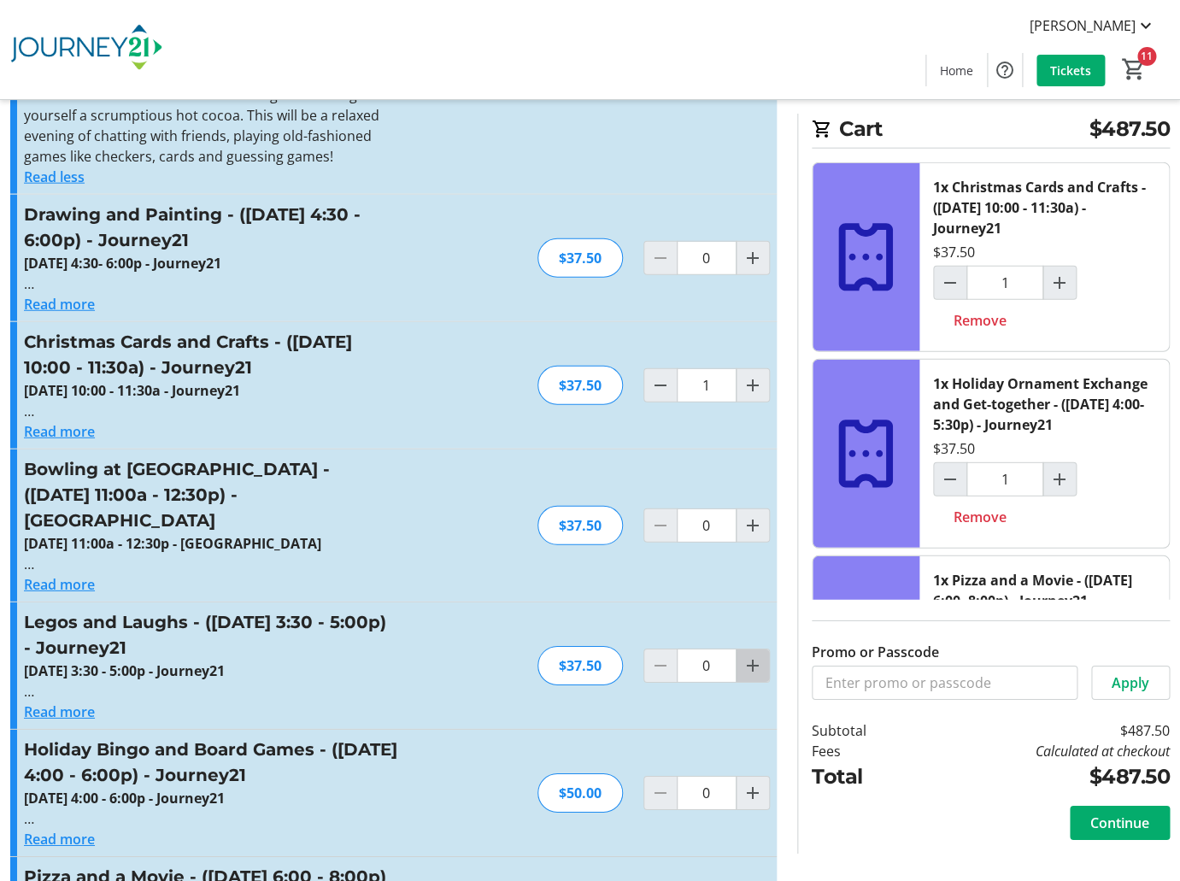
click at [747, 655] on mat-icon "Increment by one" at bounding box center [752, 665] width 21 height 21
type input "1"
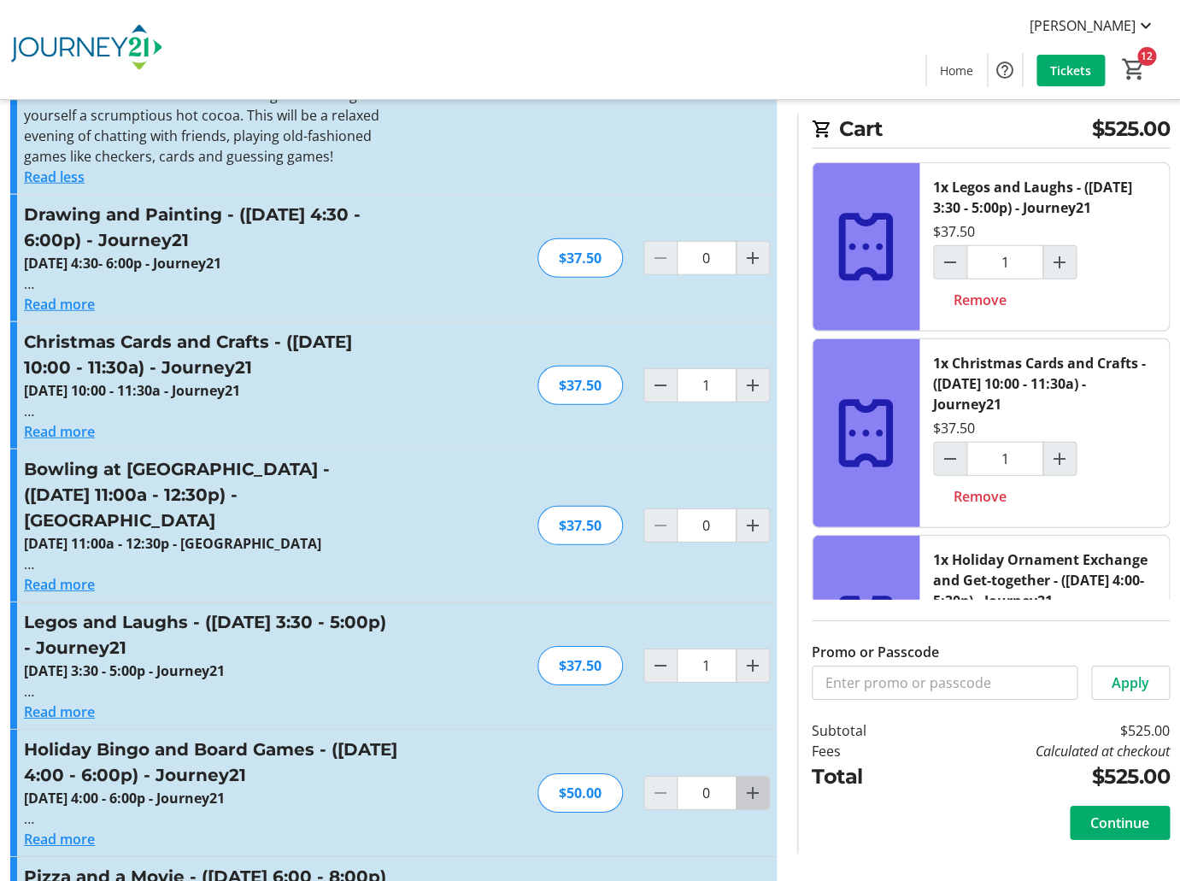
click at [741, 776] on span "Increment by one" at bounding box center [752, 792] width 32 height 32
type input "1"
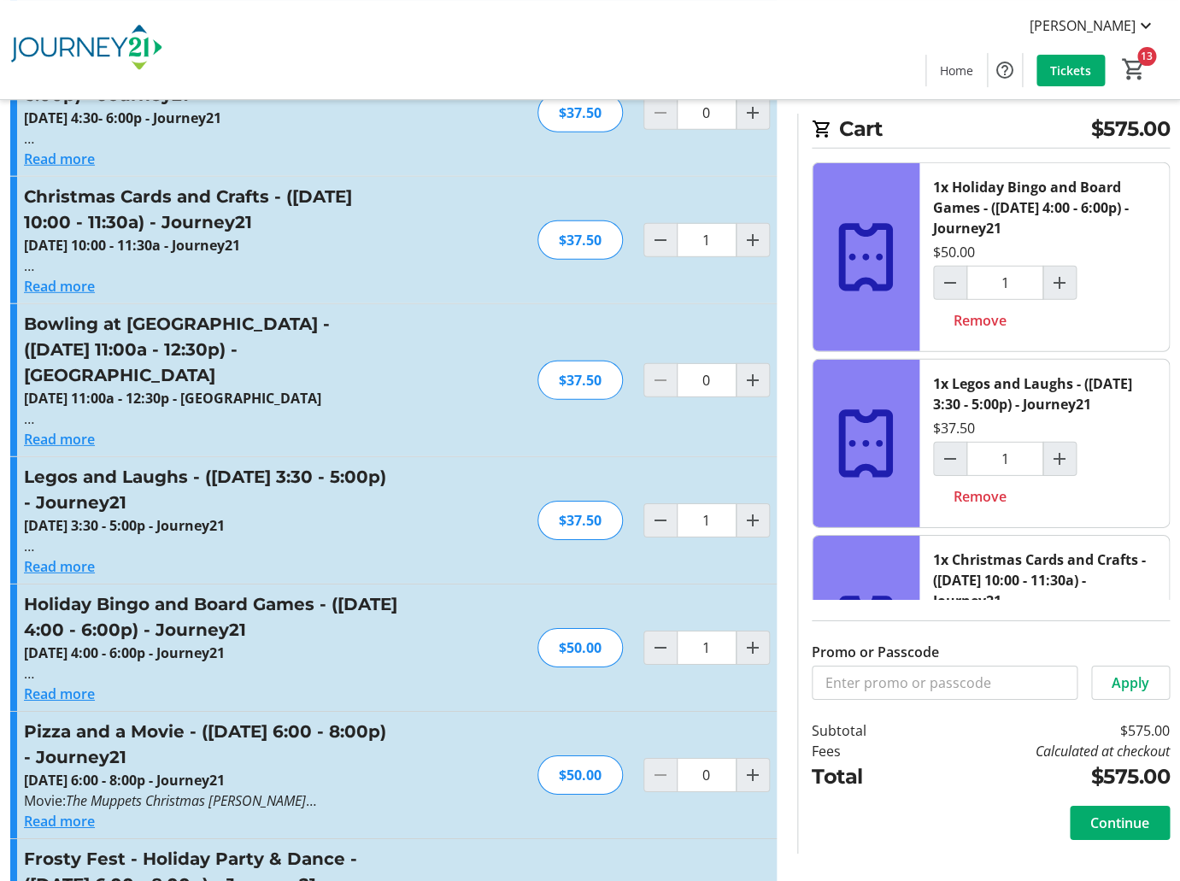
scroll to position [6325, 0]
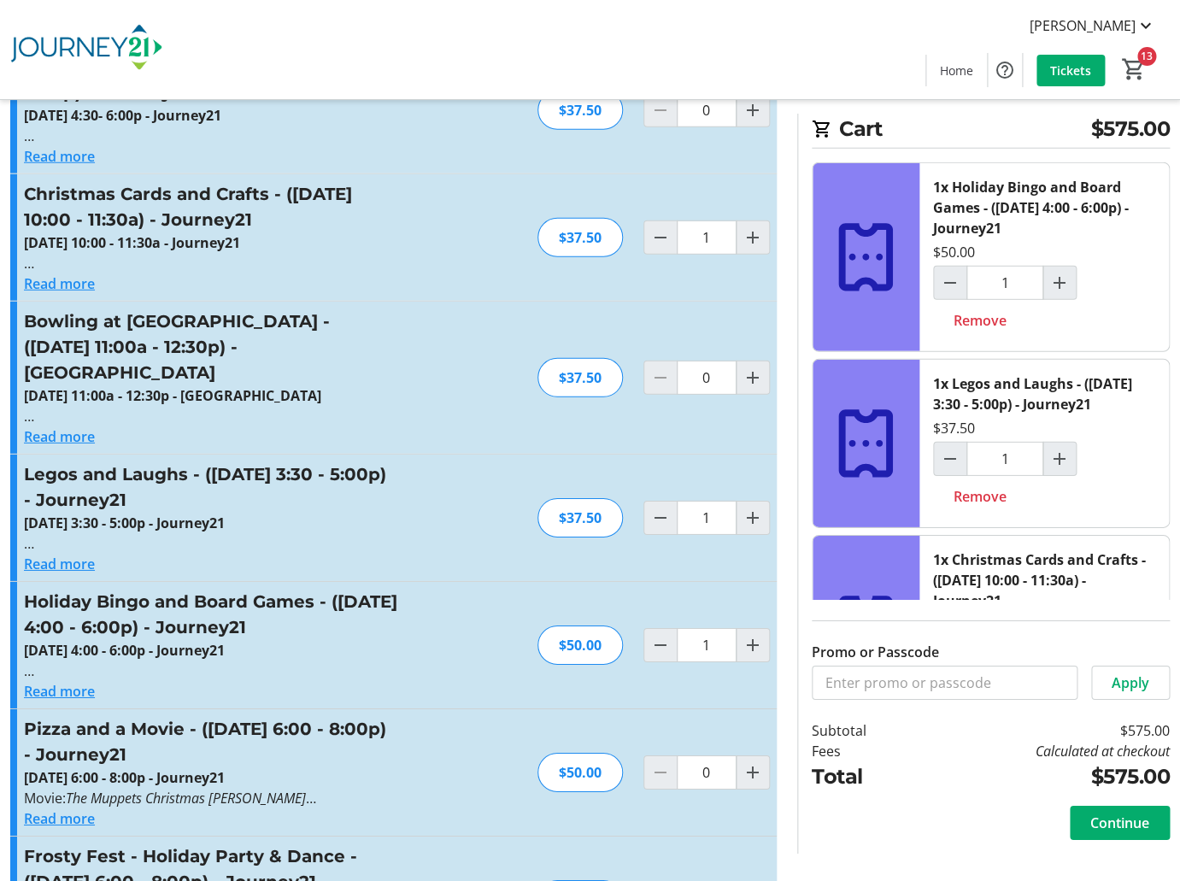
type input "1"
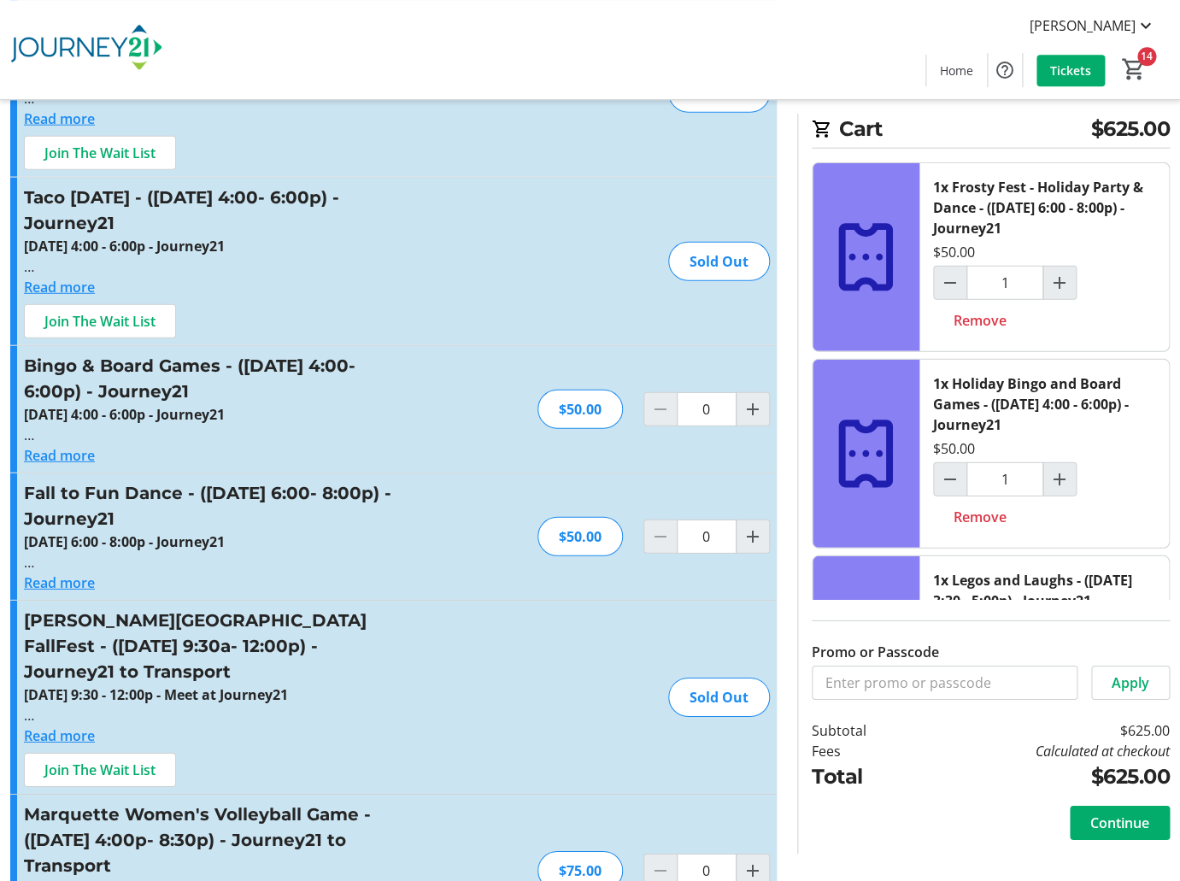
scroll to position [1544, 0]
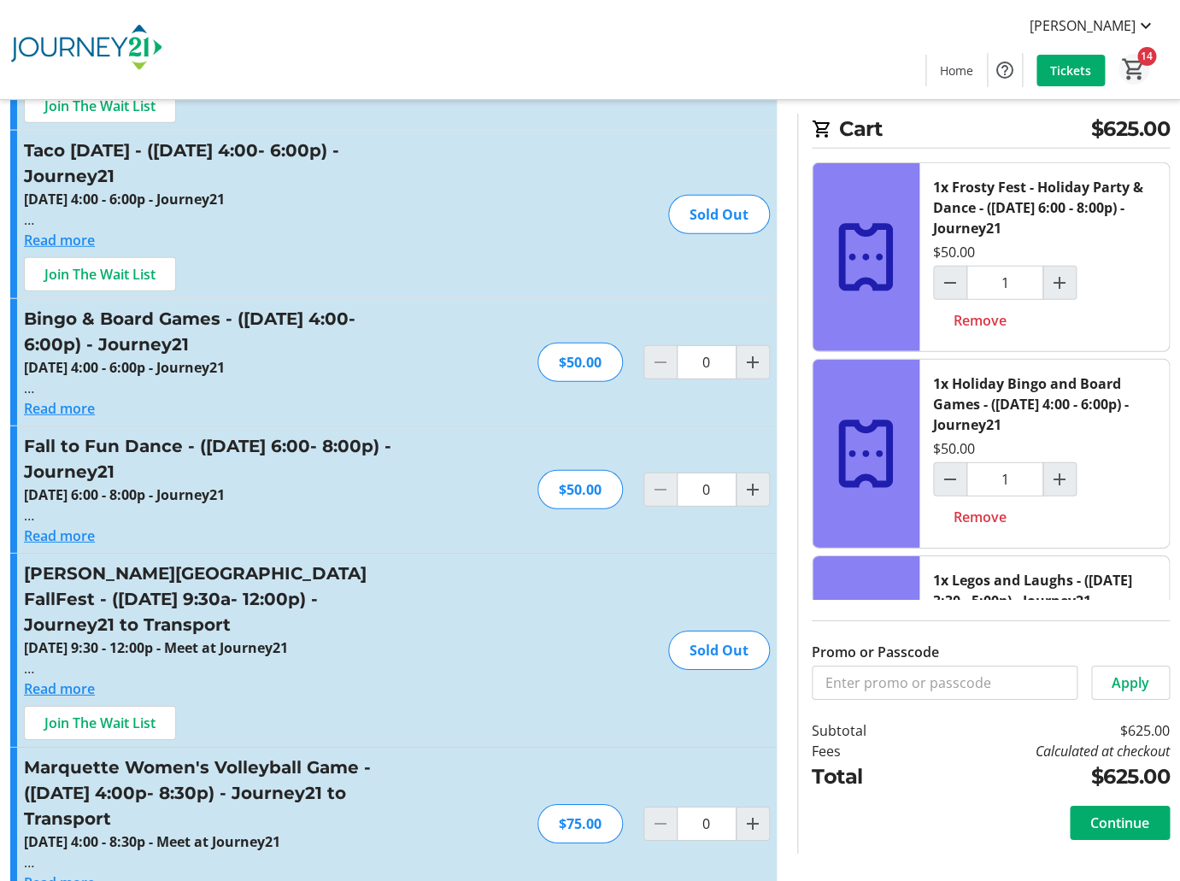
click at [1140, 63] on mat-icon "14" at bounding box center [1134, 69] width 26 height 26
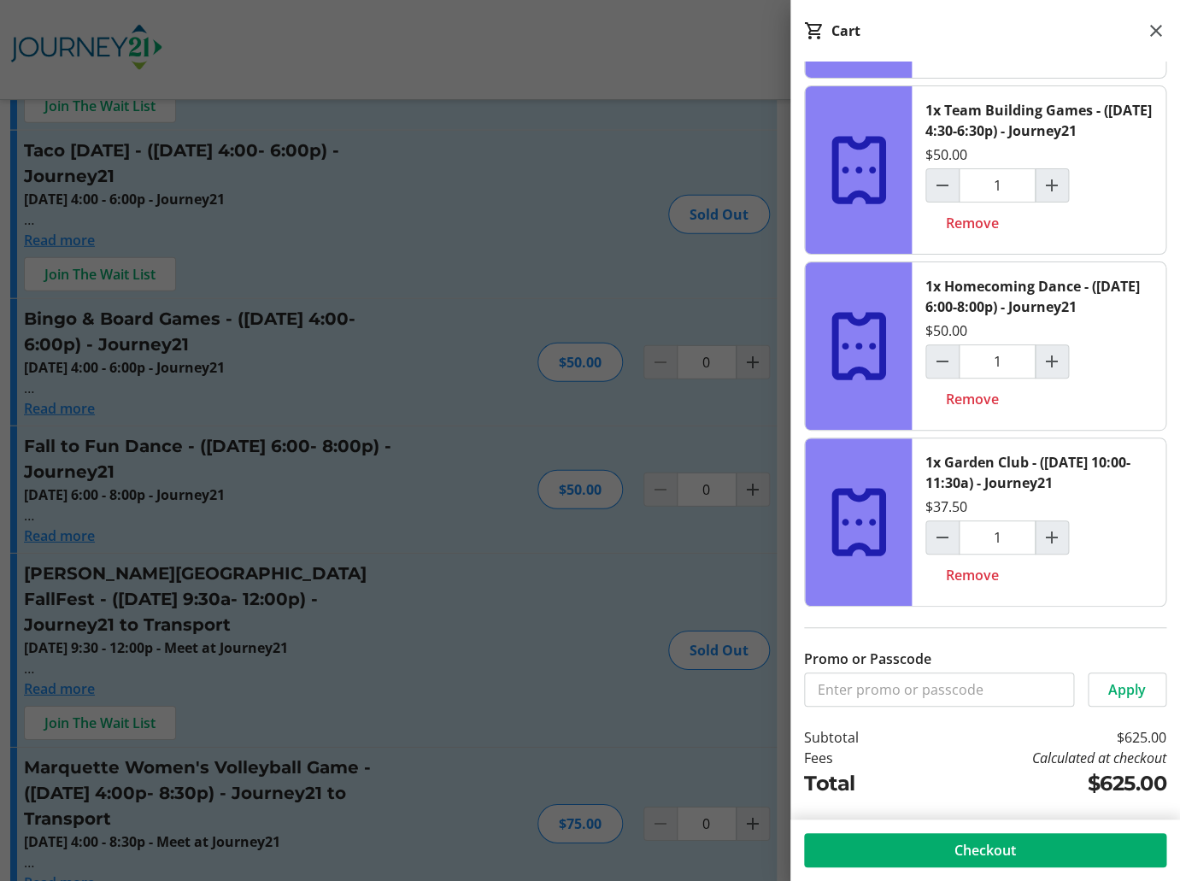
scroll to position [2178, 0]
click at [1016, 848] on span at bounding box center [985, 849] width 362 height 41
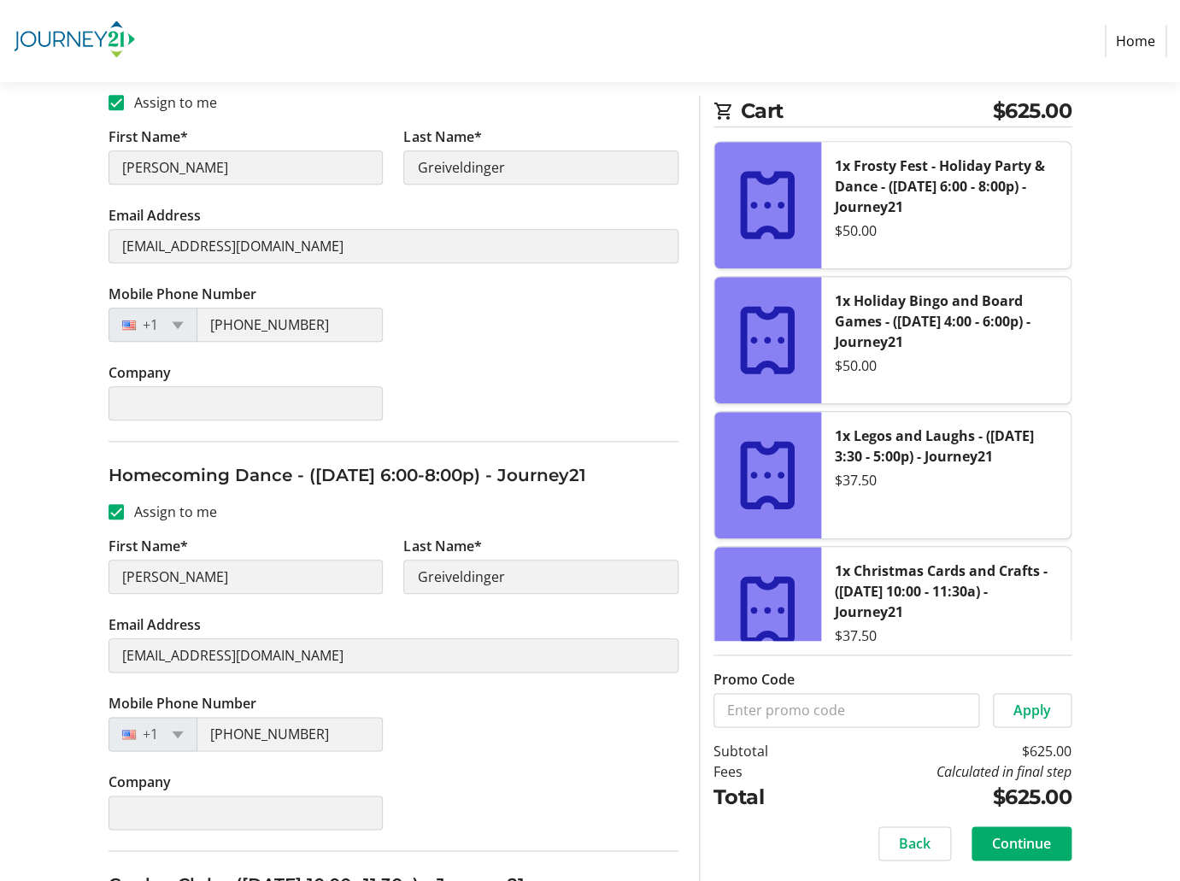
scroll to position [5207, 0]
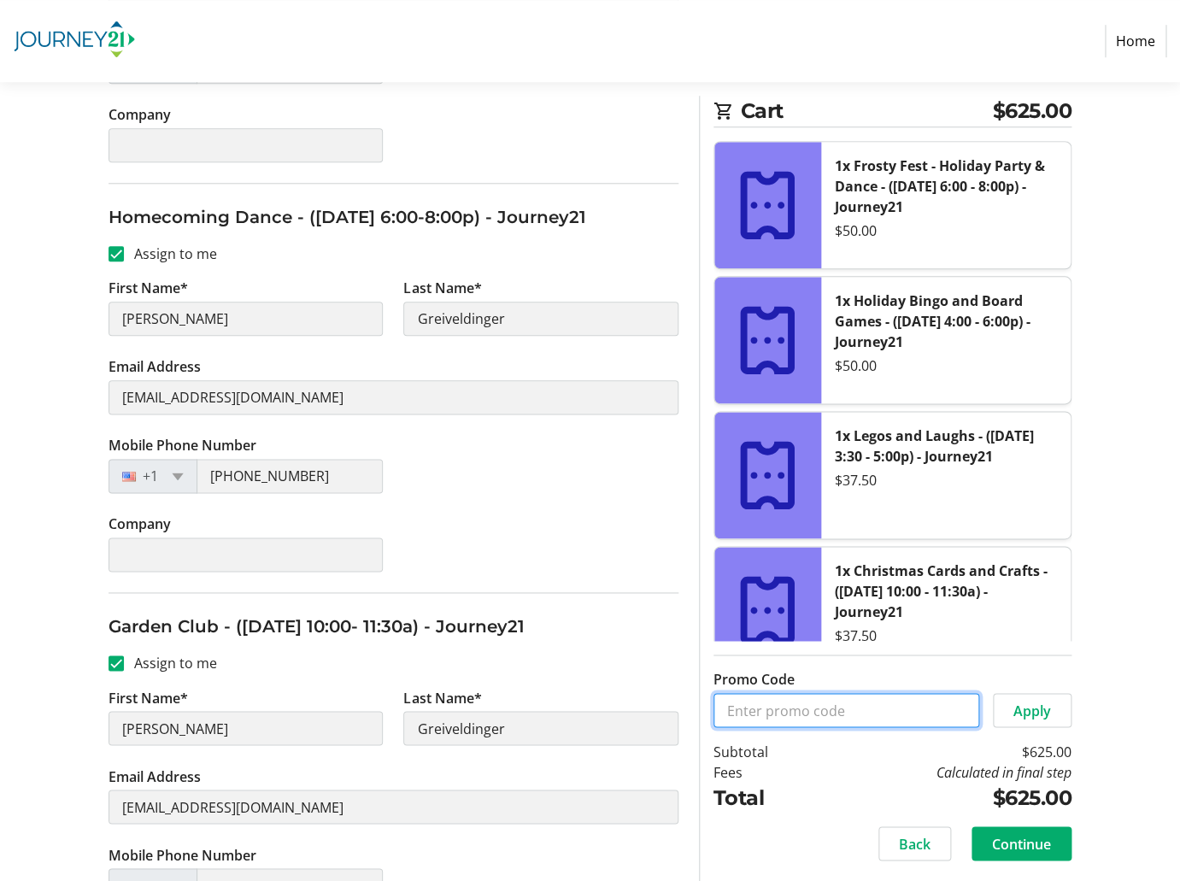
click at [791, 715] on input "Promo Code" at bounding box center [846, 710] width 266 height 34
type input "IRIS"
click at [819, 766] on td "Calculated in final step" at bounding box center [943, 771] width 255 height 21
click at [1032, 718] on span "Apply" at bounding box center [1032, 710] width 38 height 21
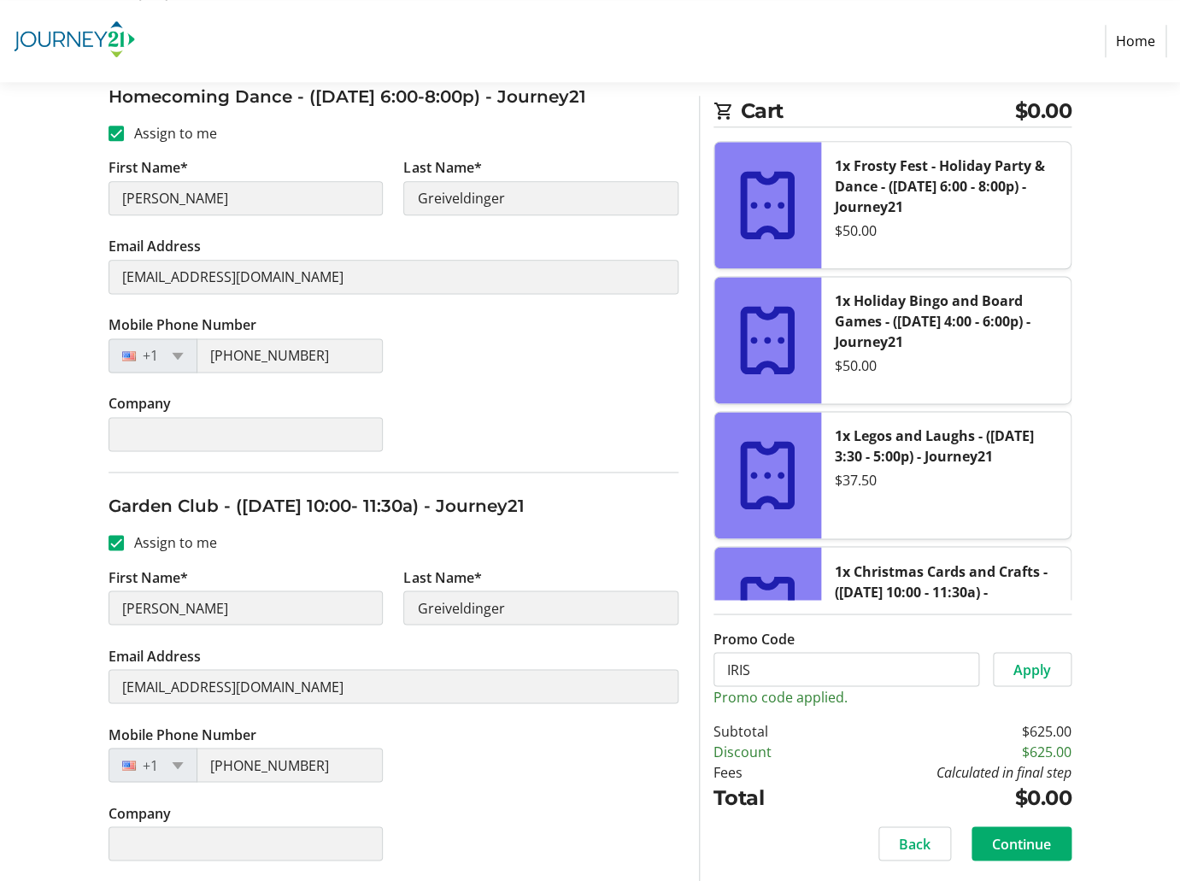
scroll to position [5379, 0]
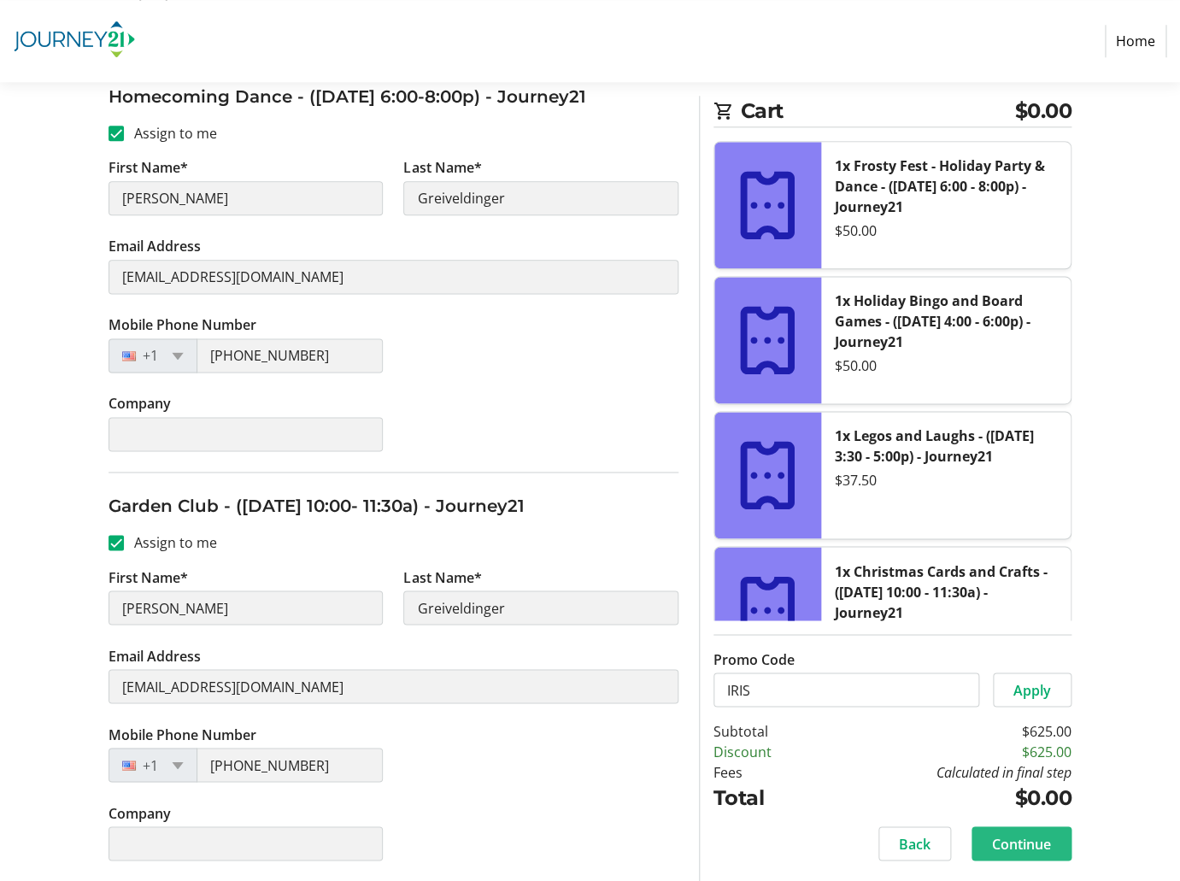
click at [1034, 845] on span "Continue" at bounding box center [1021, 843] width 59 height 21
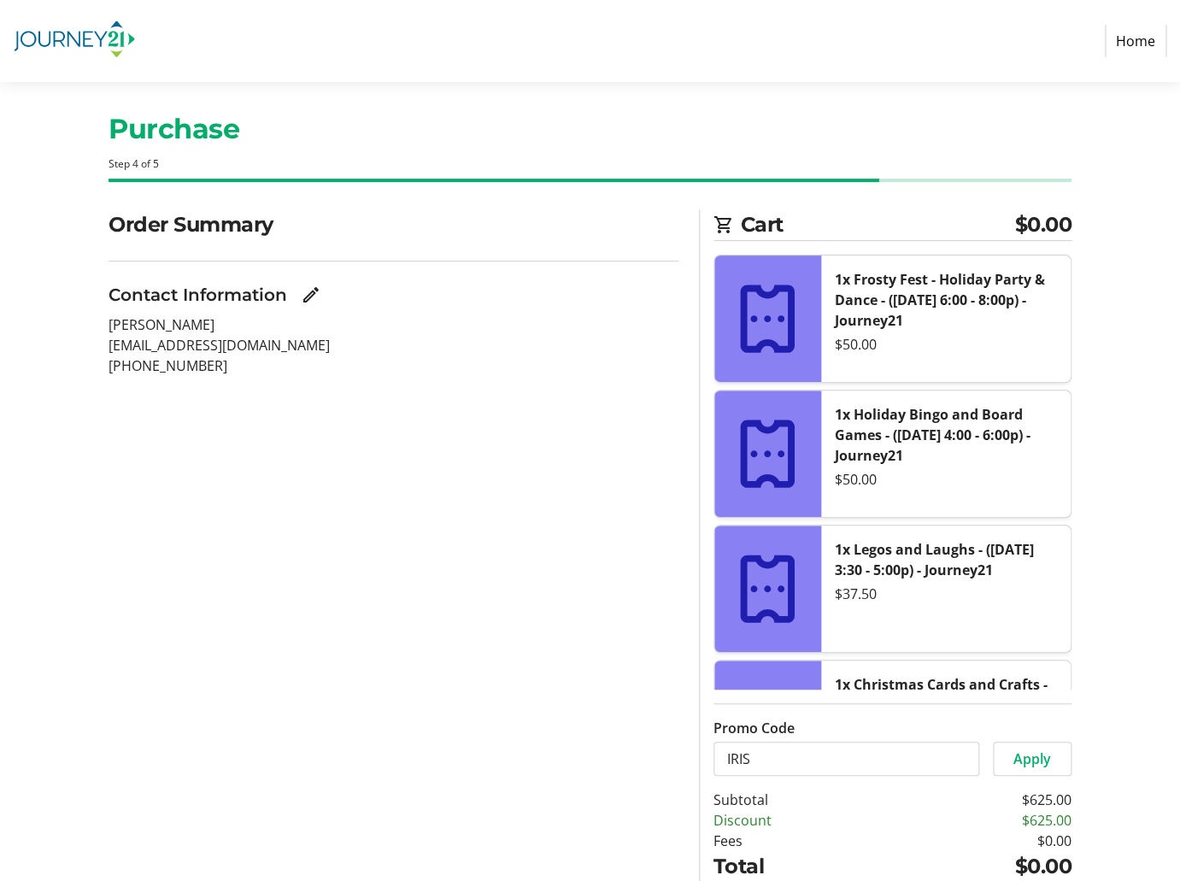
scroll to position [128, 0]
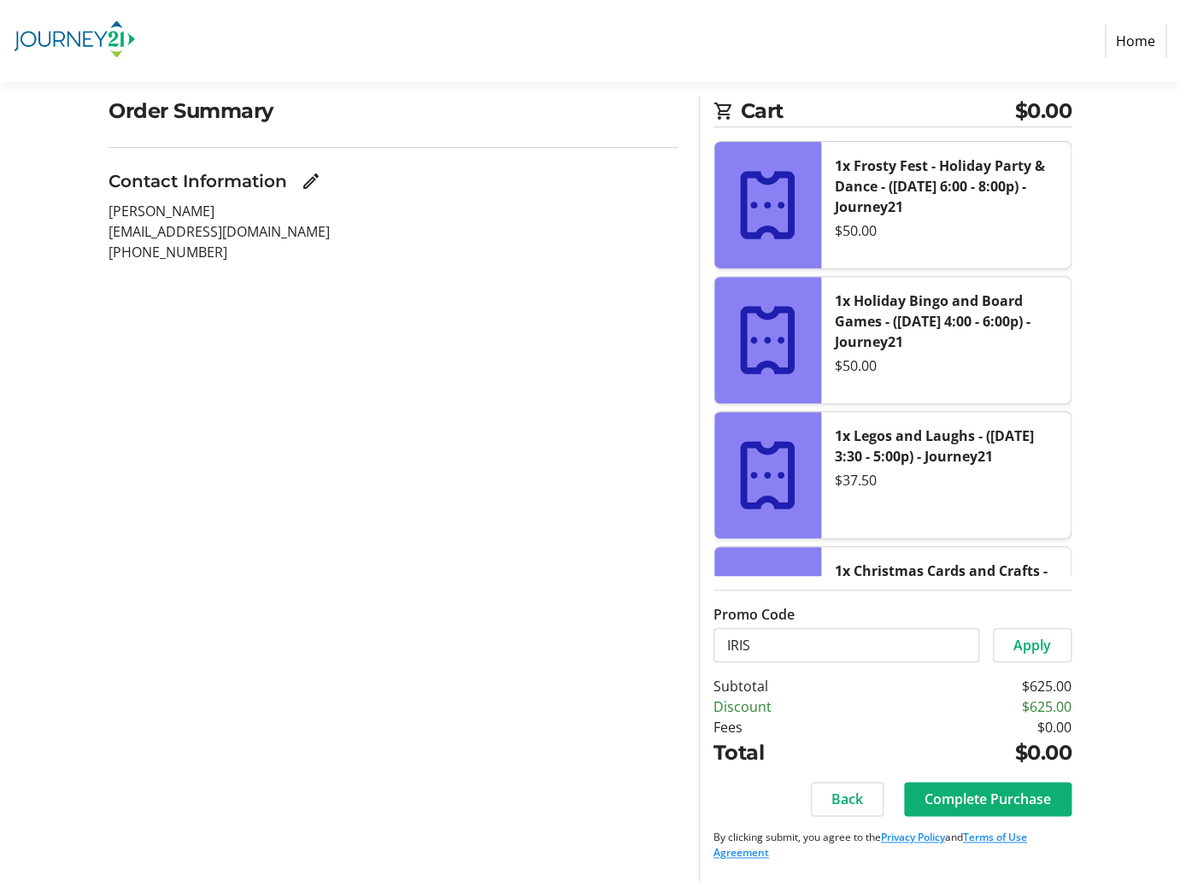
click at [963, 796] on span "Complete Purchase" at bounding box center [987, 798] width 126 height 21
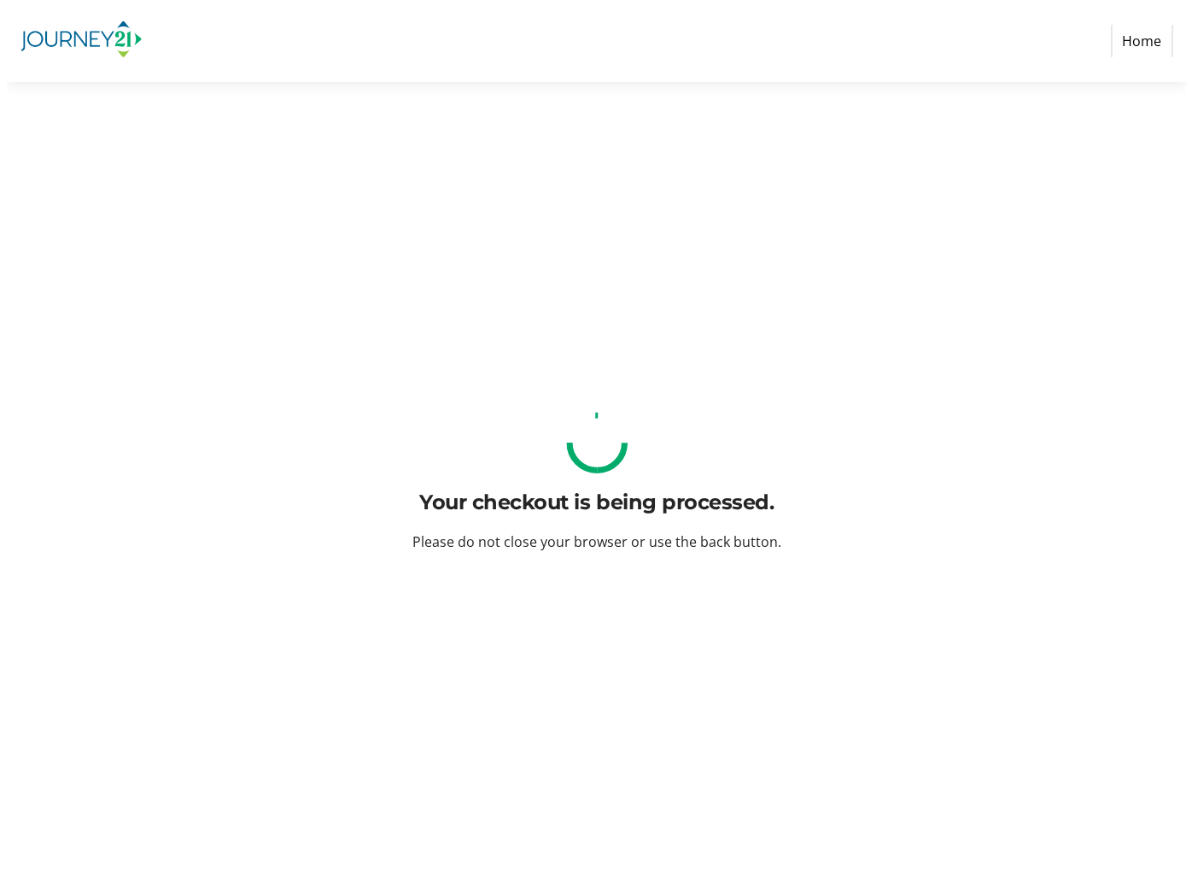
scroll to position [0, 0]
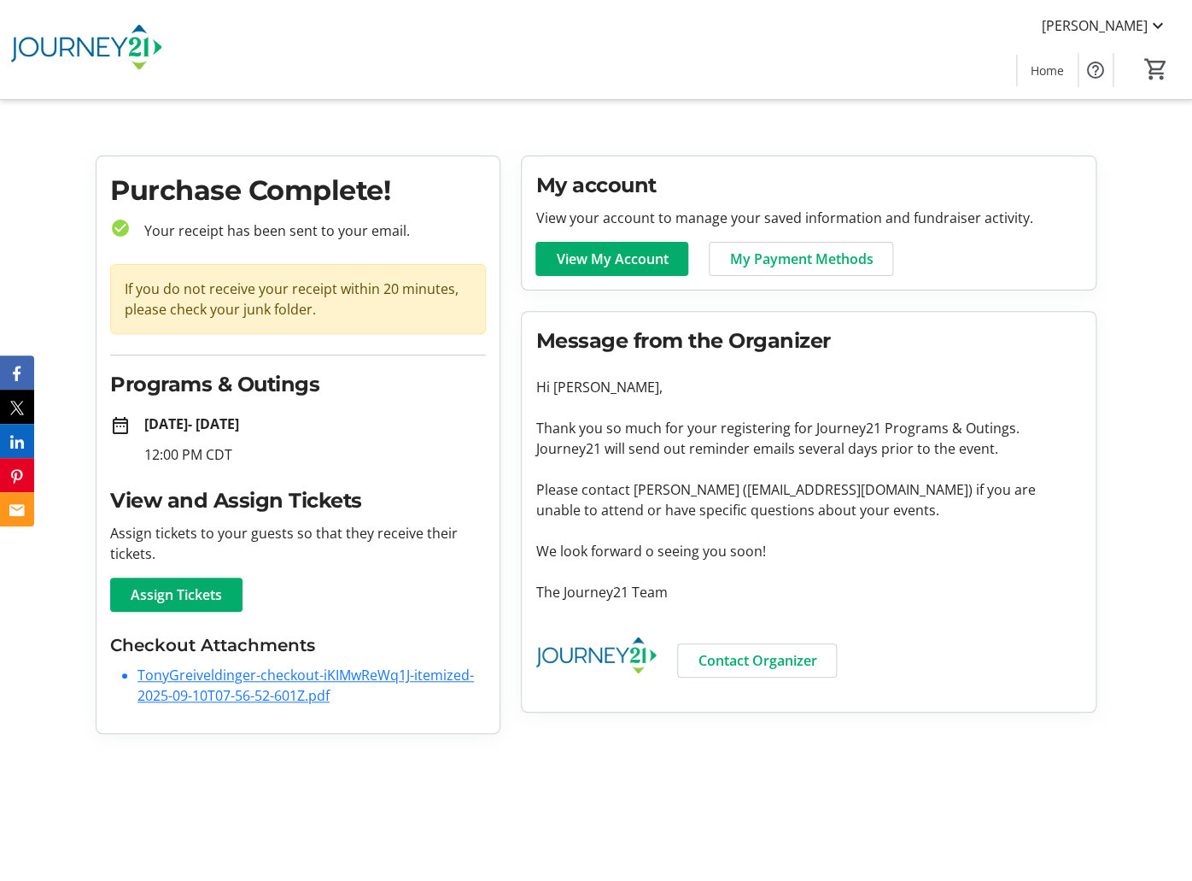
click at [216, 682] on link "TonyGreiveldinger-checkout-iKIMwReWq1J-itemized-2025-09-10T07-56-52-601Z.pdf" at bounding box center [306, 684] width 337 height 39
